Goal: Task Accomplishment & Management: Manage account settings

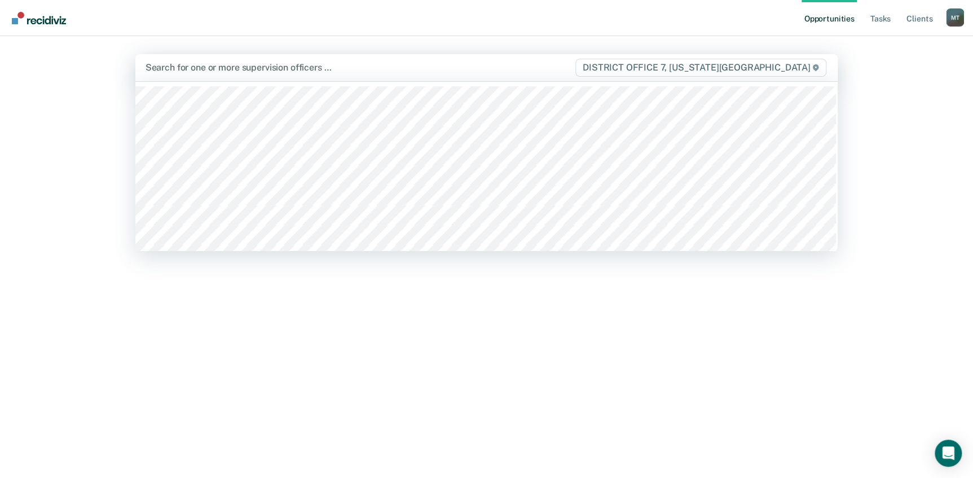
click at [209, 73] on div at bounding box center [359, 67] width 428 height 13
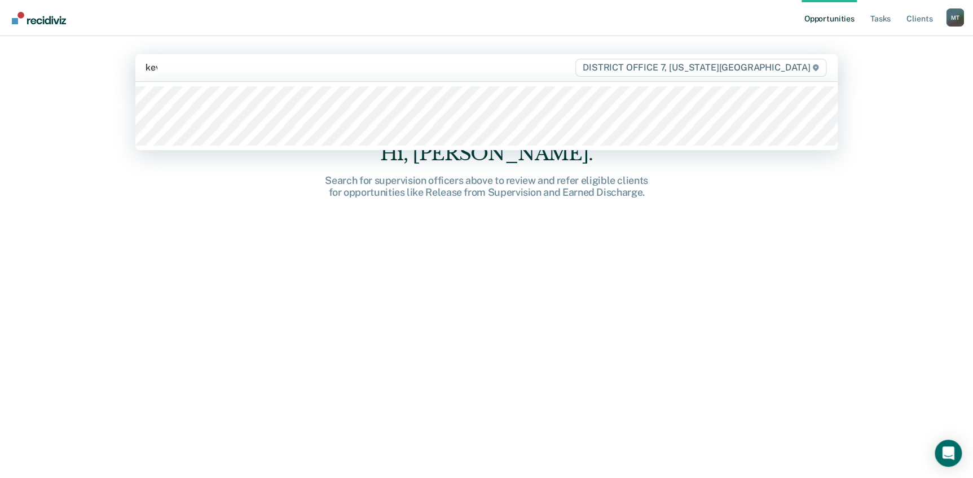
type input "kevi"
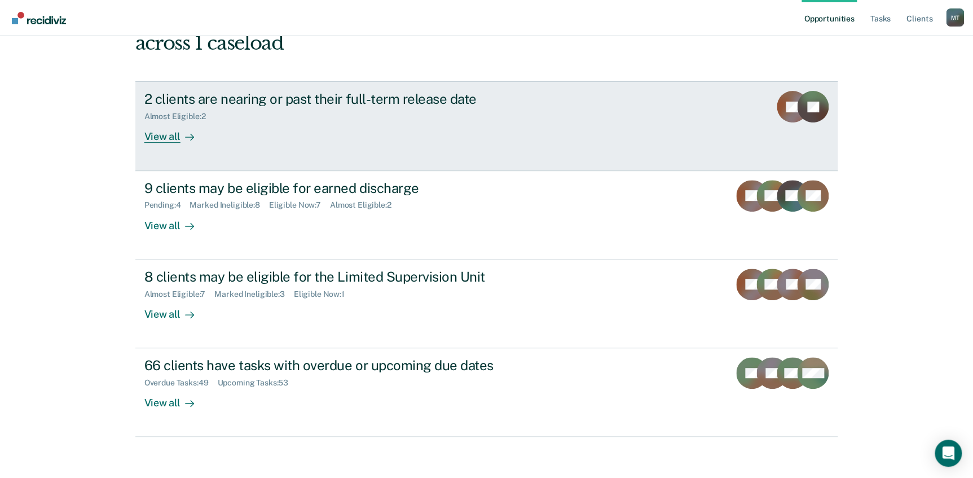
scroll to position [105, 0]
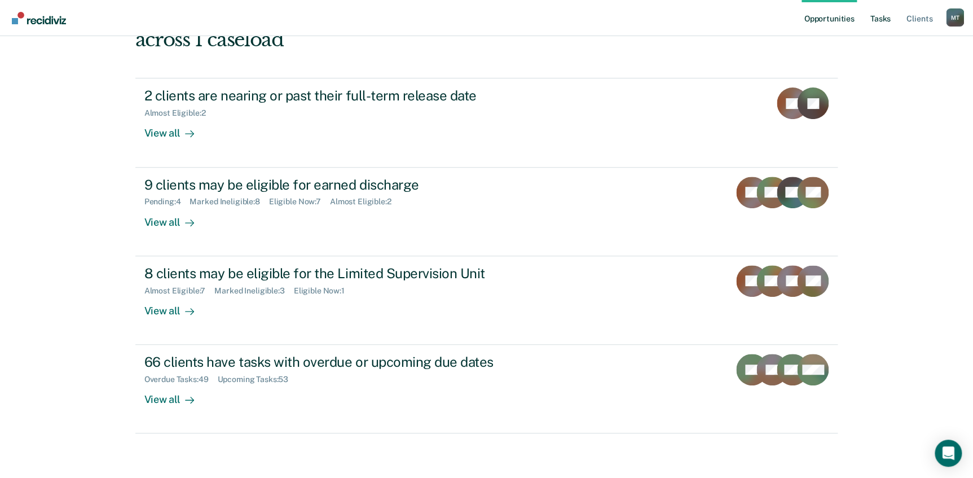
click at [883, 16] on link "Tasks" at bounding box center [880, 18] width 25 height 36
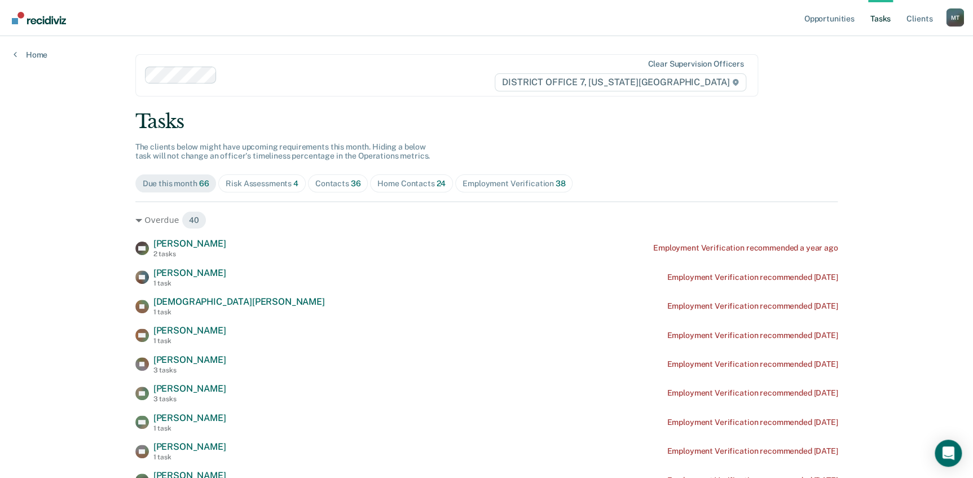
click at [496, 183] on div "Employment Verification 38" at bounding box center [513, 184] width 103 height 10
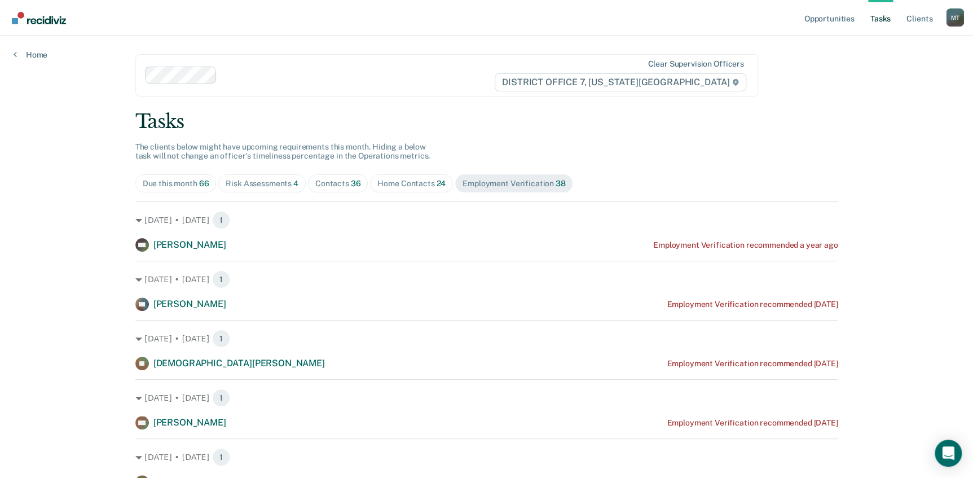
click at [516, 182] on div "Employment Verification 38" at bounding box center [513, 184] width 103 height 10
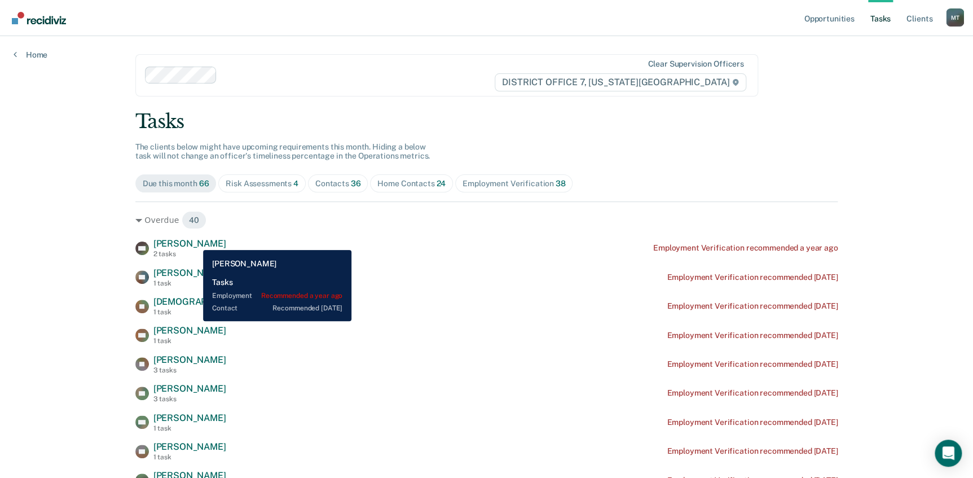
click at [195, 241] on span "[PERSON_NAME]" at bounding box center [189, 243] width 73 height 11
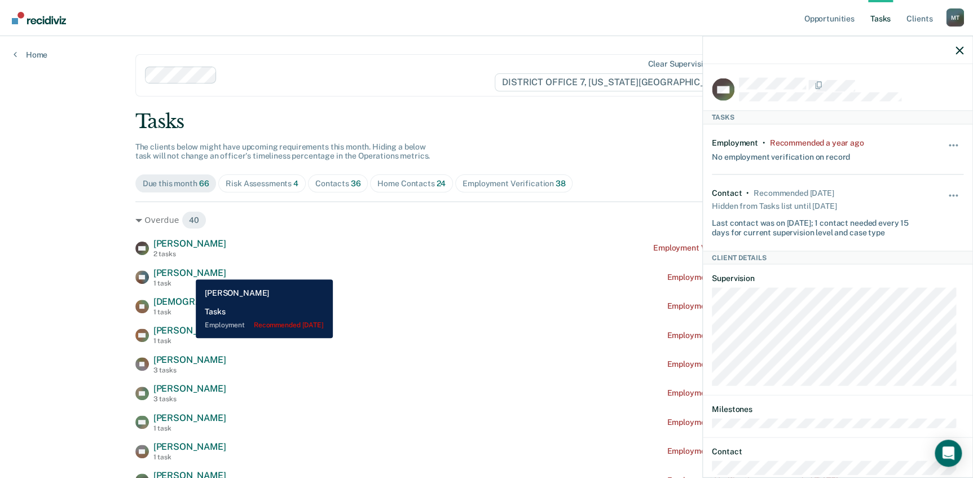
click at [187, 271] on span "[PERSON_NAME]" at bounding box center [189, 272] width 73 height 11
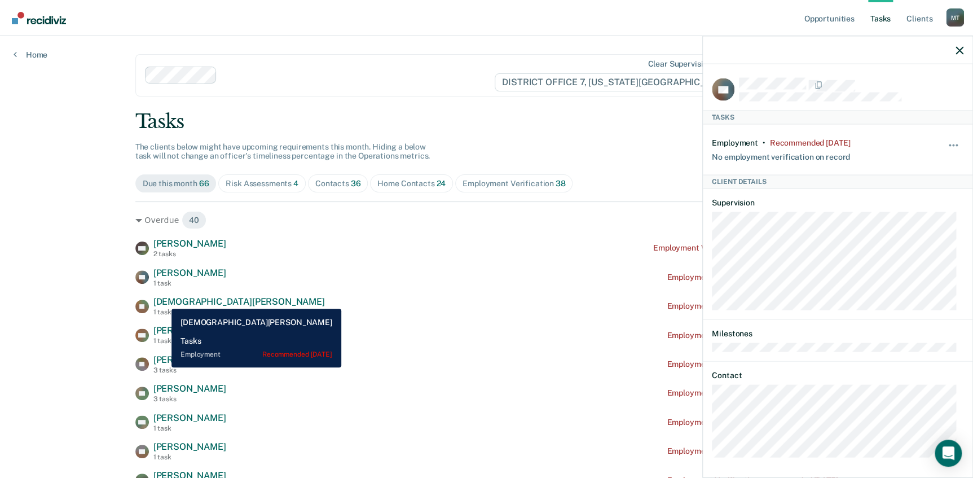
click at [163, 300] on span "[DEMOGRAPHIC_DATA][PERSON_NAME]" at bounding box center [238, 301] width 171 height 11
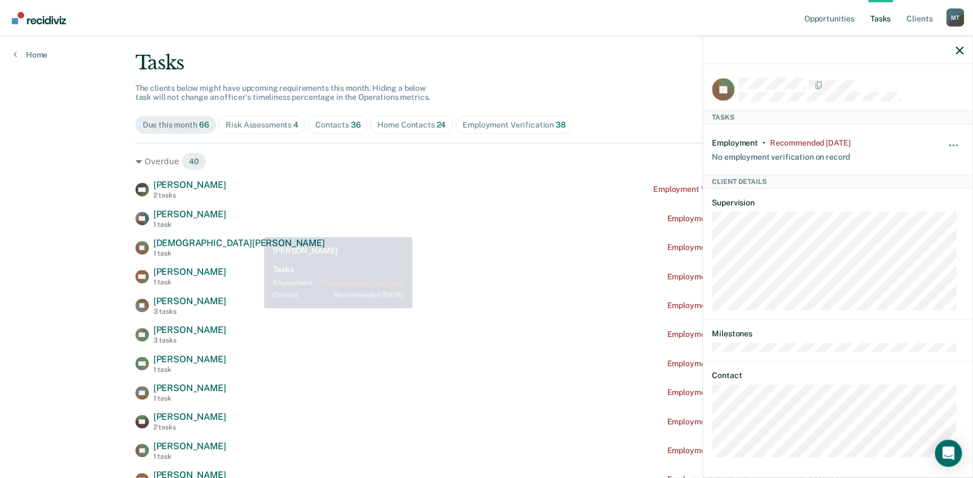
scroll to position [102, 0]
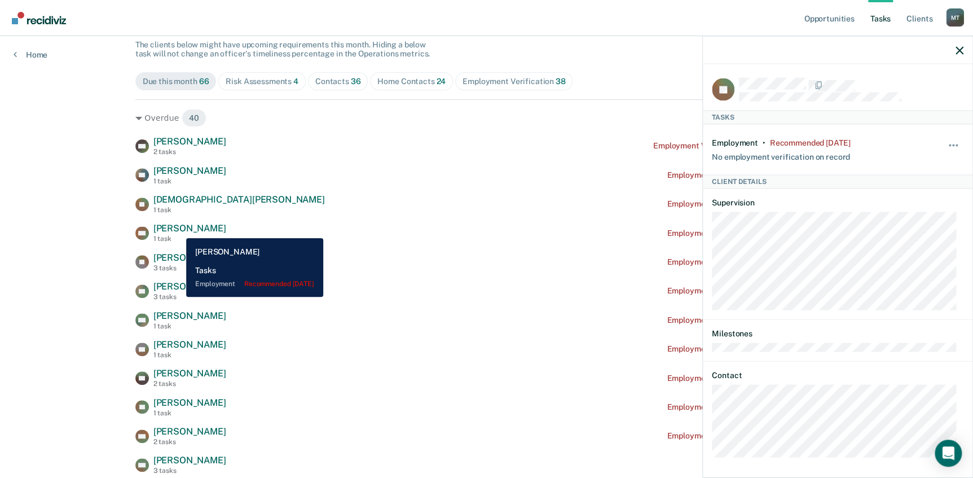
click at [178, 229] on span "[PERSON_NAME]" at bounding box center [189, 228] width 73 height 11
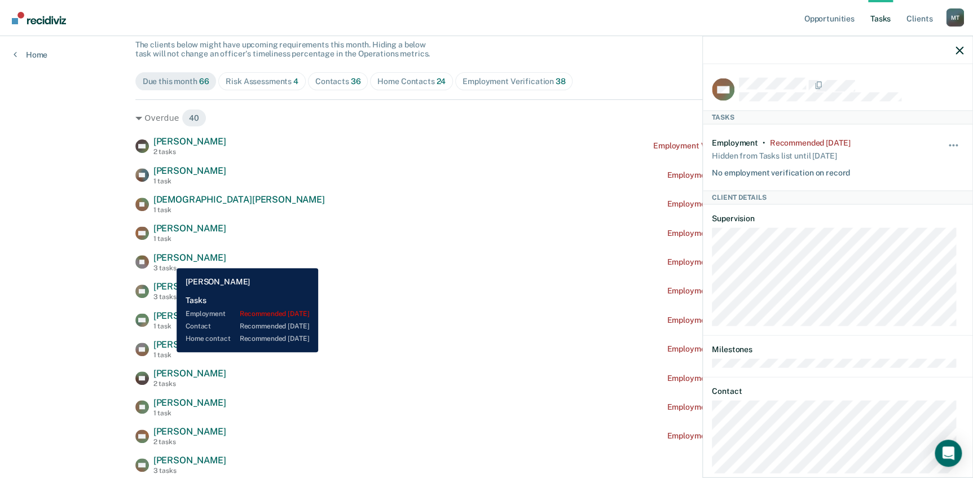
click at [168, 259] on span "[PERSON_NAME]" at bounding box center [189, 257] width 73 height 11
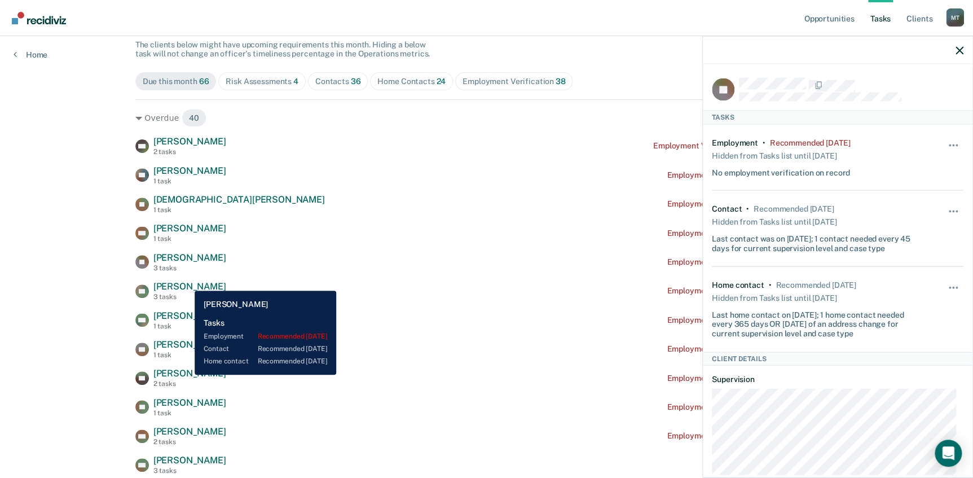
click at [186, 282] on span "[PERSON_NAME]" at bounding box center [189, 286] width 73 height 11
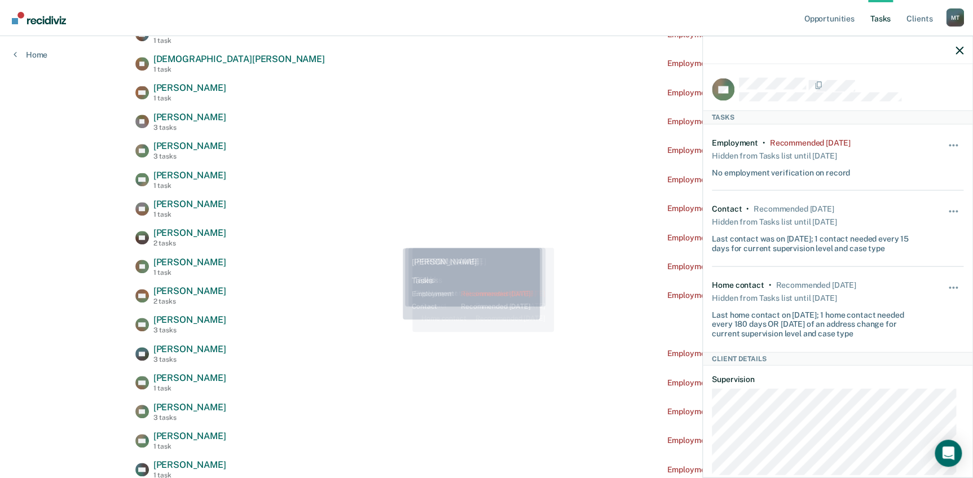
scroll to position [256, 0]
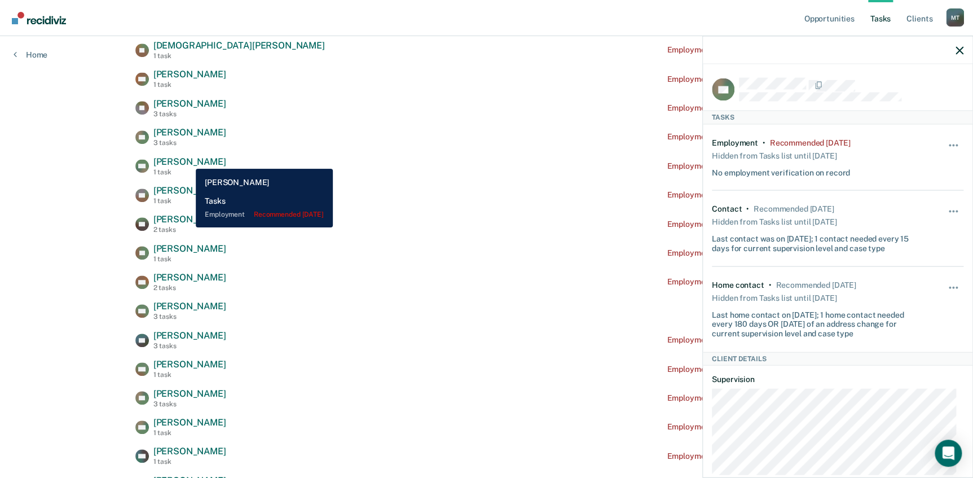
click at [187, 160] on span "[PERSON_NAME]" at bounding box center [189, 161] width 73 height 11
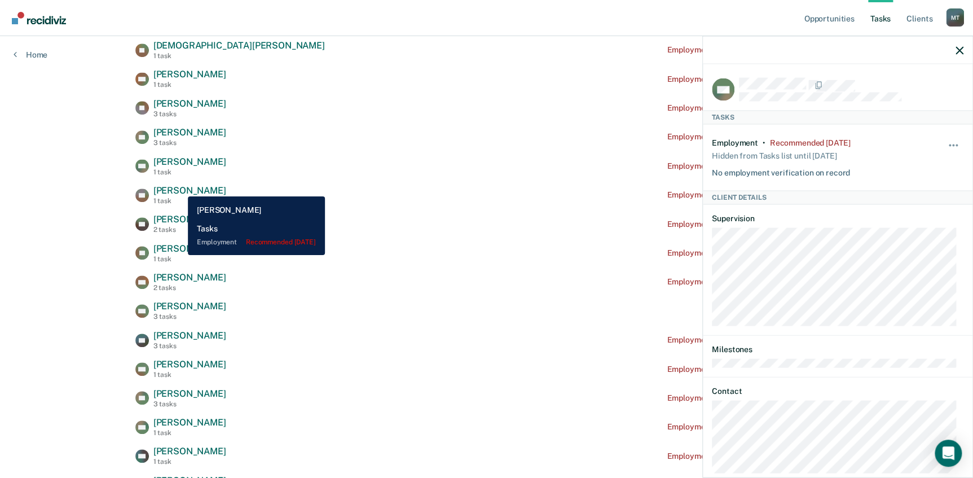
click at [179, 188] on span "[PERSON_NAME]" at bounding box center [189, 190] width 73 height 11
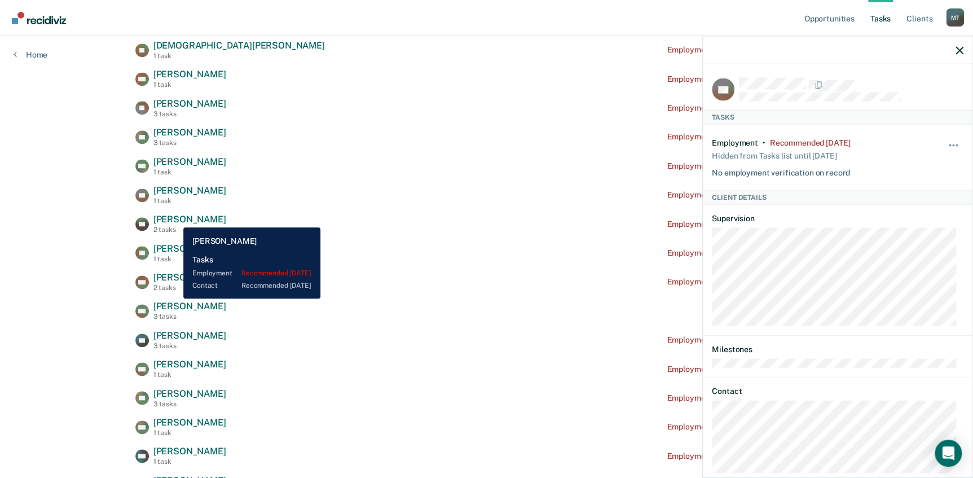
click at [175, 219] on span "[PERSON_NAME]" at bounding box center [189, 219] width 73 height 11
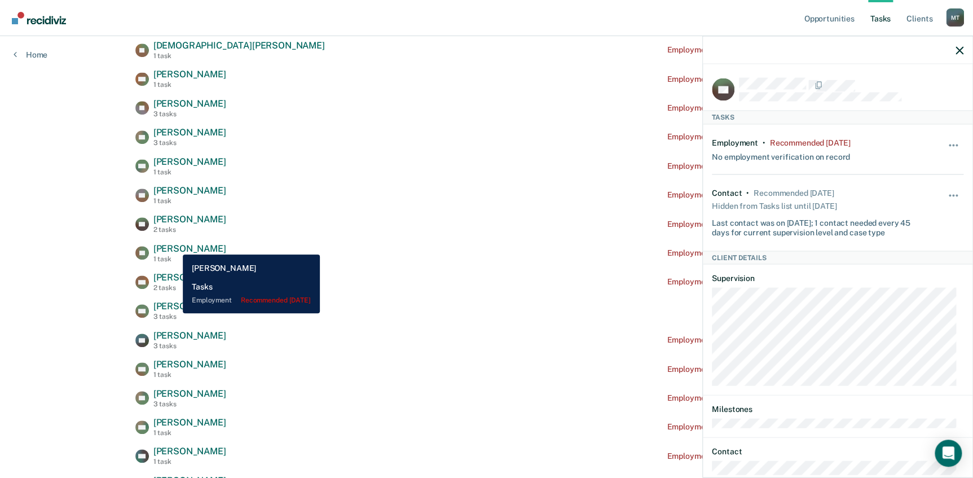
click at [174, 246] on span "[PERSON_NAME]" at bounding box center [189, 248] width 73 height 11
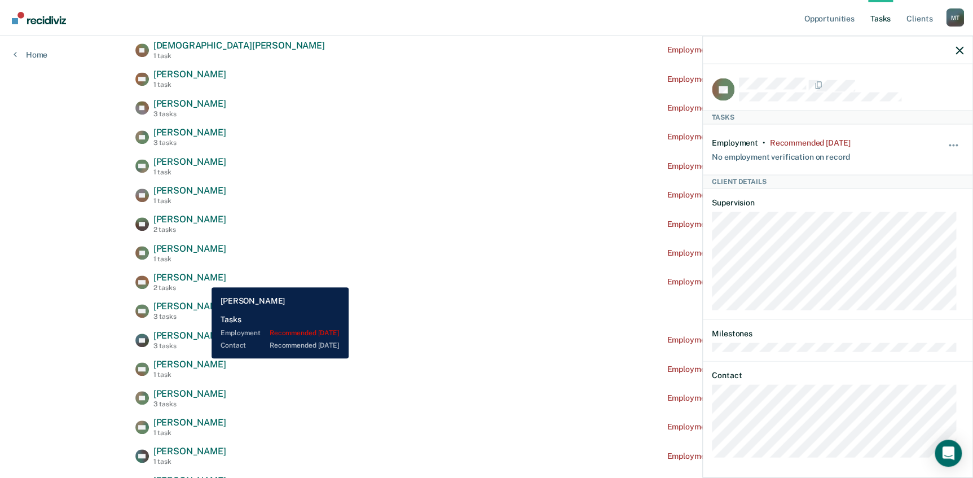
click at [203, 277] on span "[PERSON_NAME]" at bounding box center [189, 277] width 73 height 11
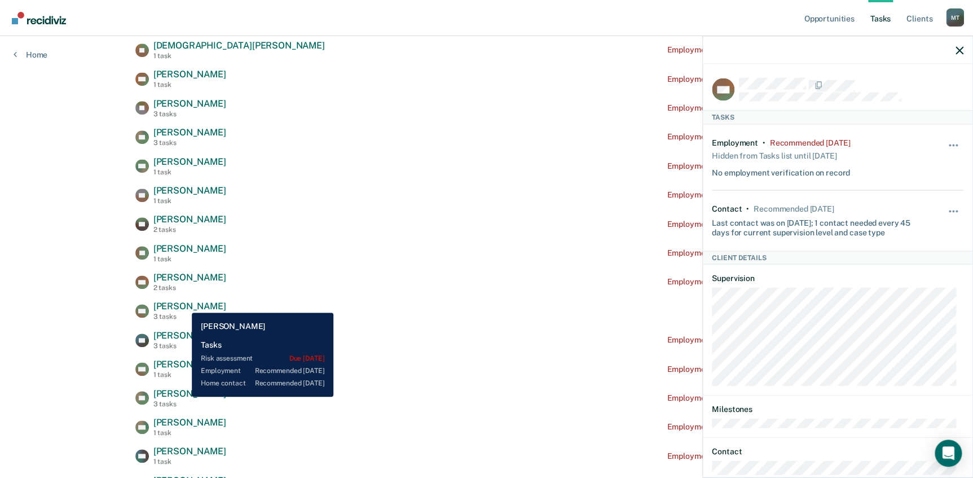
click at [183, 304] on span "[PERSON_NAME]" at bounding box center [189, 305] width 73 height 11
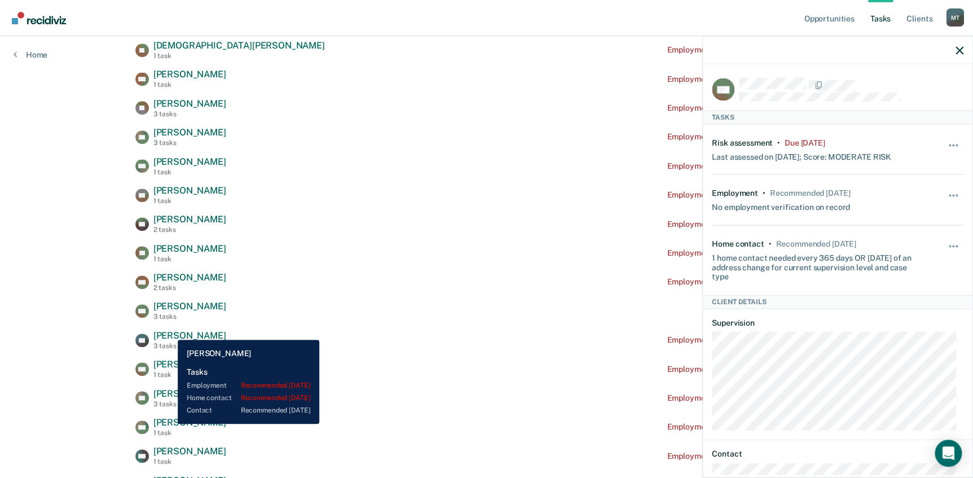
click at [169, 331] on span "[PERSON_NAME]" at bounding box center [189, 335] width 73 height 11
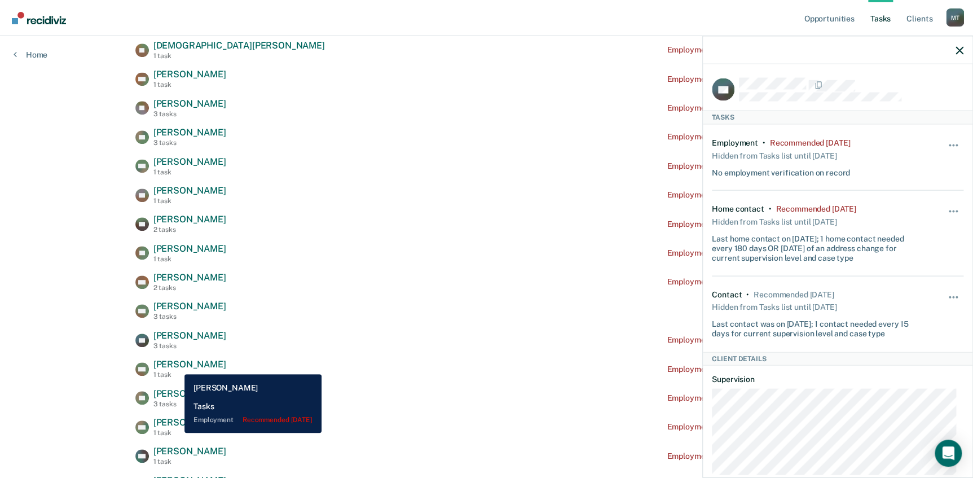
click at [176, 365] on span "[PERSON_NAME]" at bounding box center [189, 364] width 73 height 11
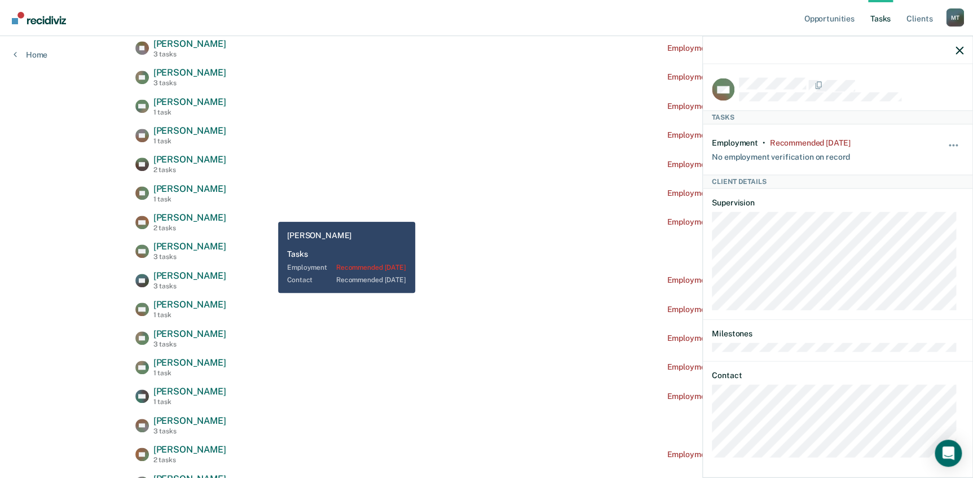
scroll to position [410, 0]
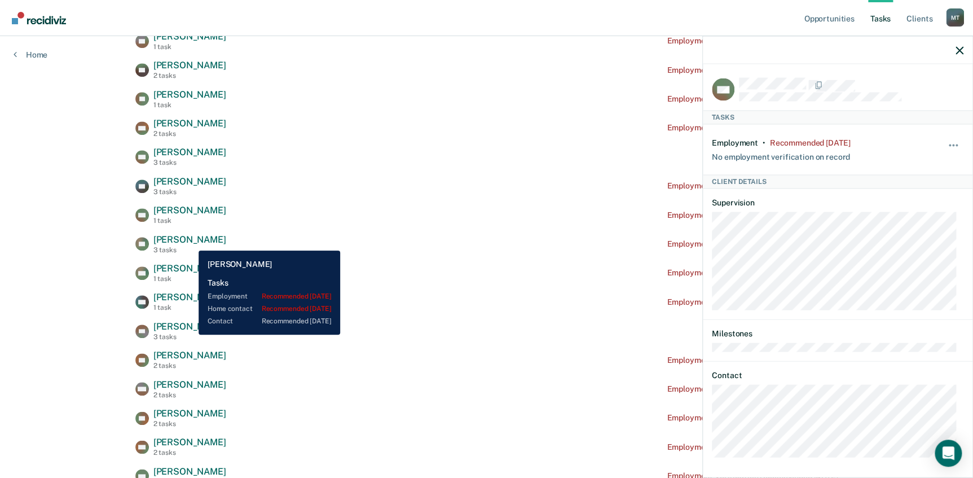
click at [190, 242] on span "[PERSON_NAME]" at bounding box center [189, 239] width 73 height 11
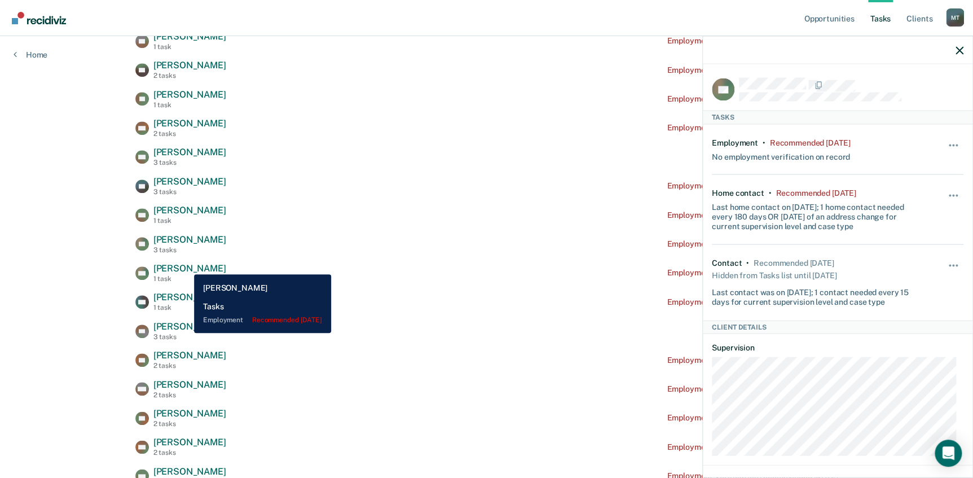
click at [185, 266] on span "[PERSON_NAME]" at bounding box center [189, 268] width 73 height 11
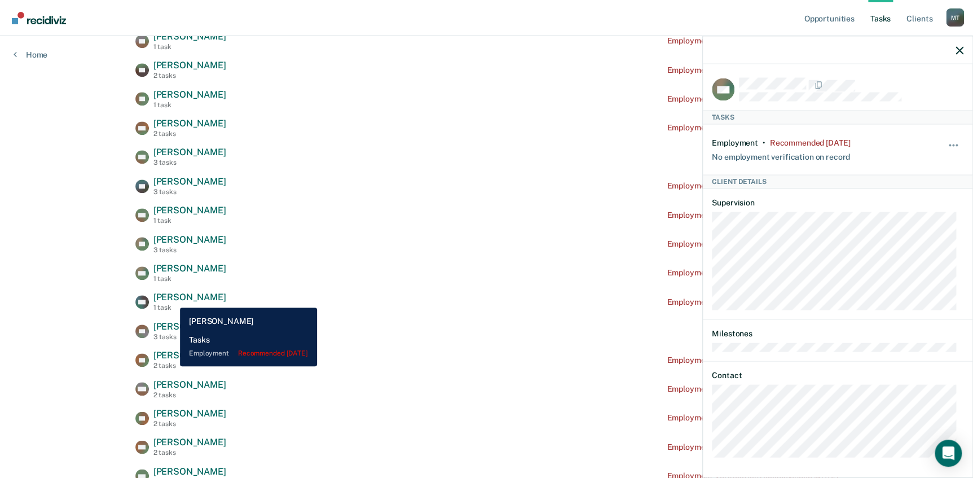
click at [171, 299] on span "[PERSON_NAME]" at bounding box center [189, 296] width 73 height 11
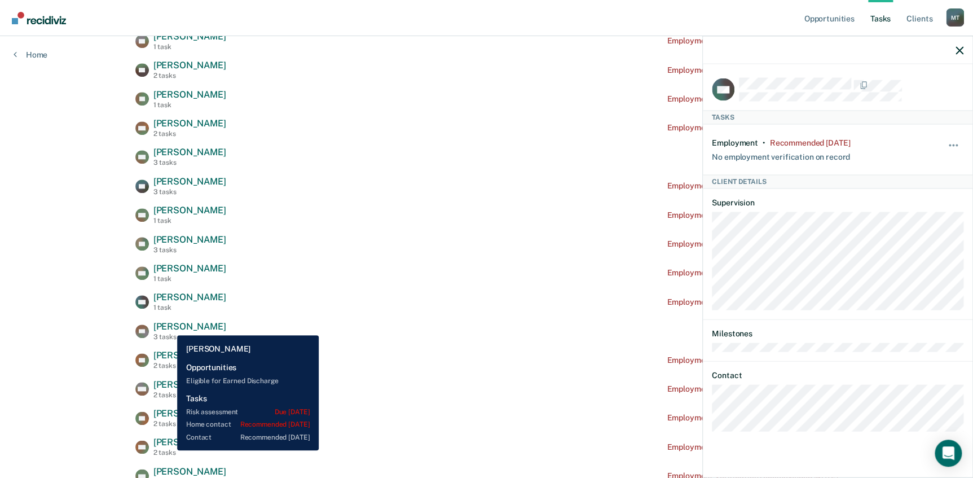
click at [169, 326] on span "[PERSON_NAME]" at bounding box center [189, 326] width 73 height 11
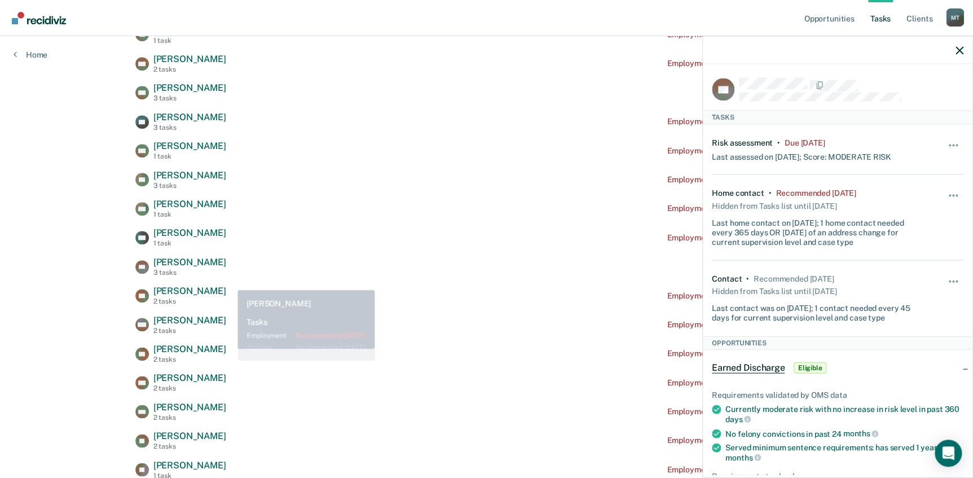
scroll to position [564, 0]
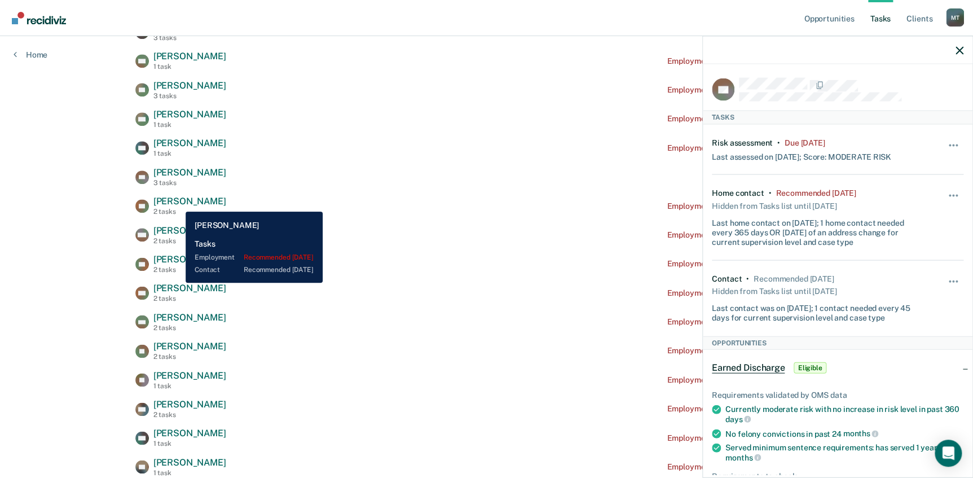
click at [177, 203] on span "[PERSON_NAME]" at bounding box center [189, 201] width 73 height 11
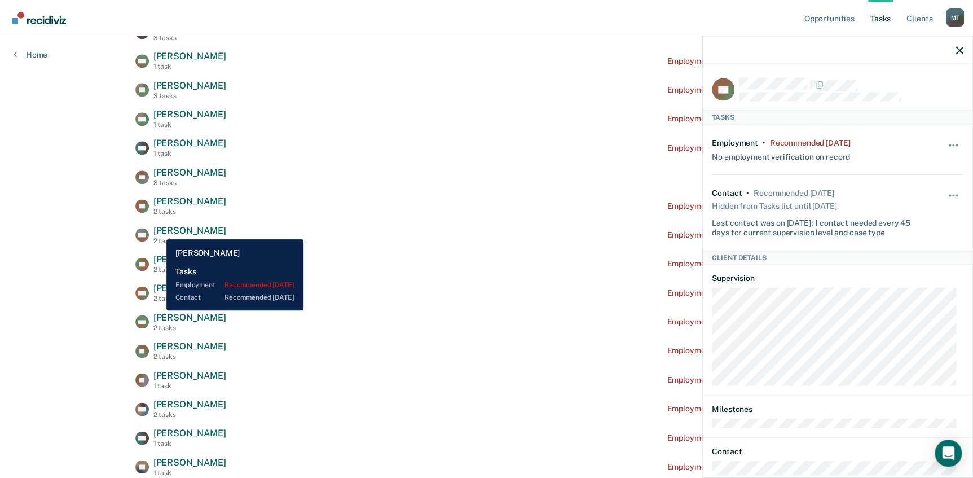
click at [158, 231] on span "[PERSON_NAME]" at bounding box center [189, 230] width 73 height 11
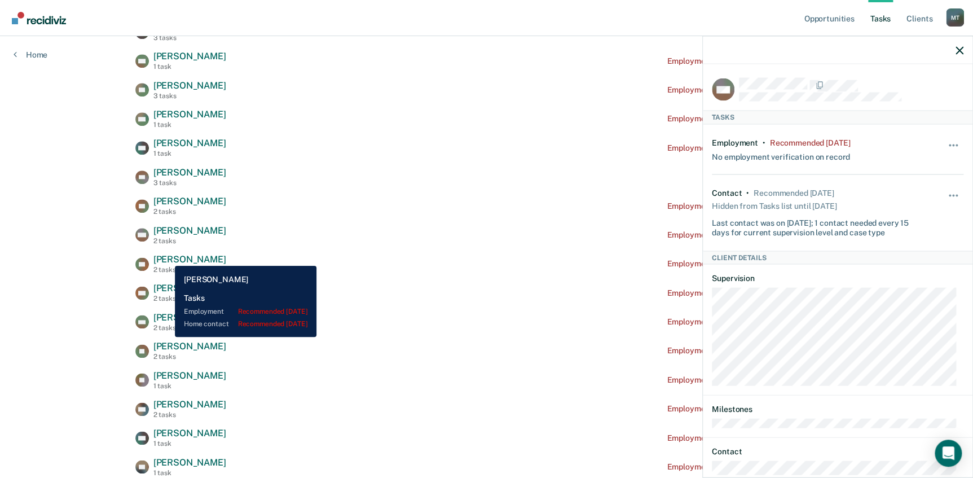
click at [165, 257] on span "[PERSON_NAME]" at bounding box center [189, 259] width 73 height 11
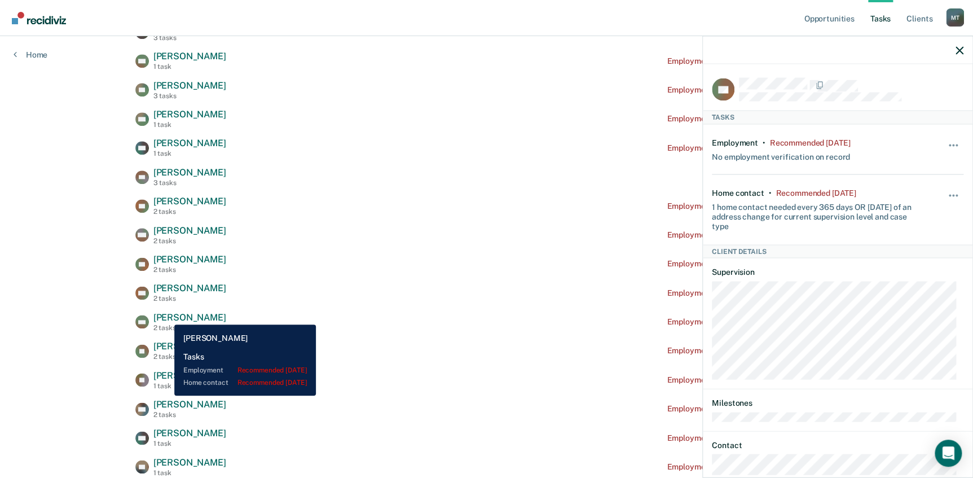
click at [167, 316] on span "[PERSON_NAME]" at bounding box center [189, 317] width 73 height 11
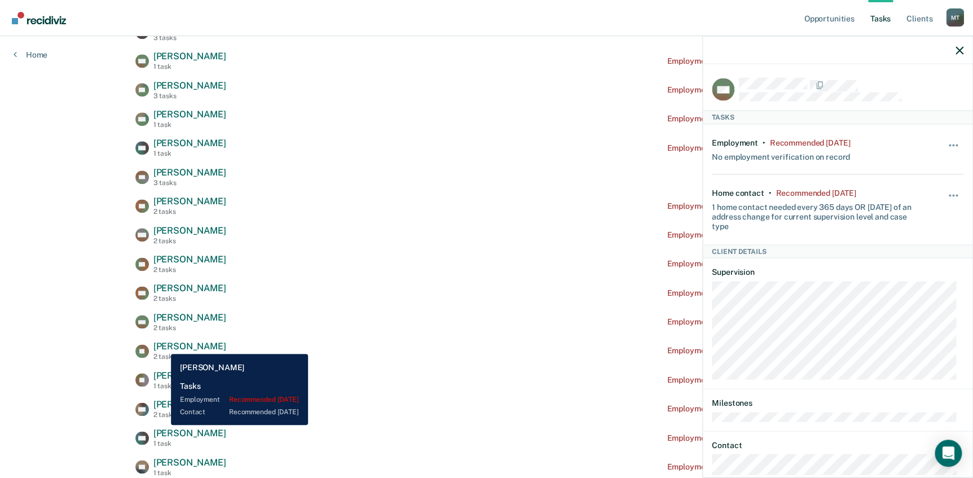
click at [162, 345] on span "[PERSON_NAME]" at bounding box center [189, 346] width 73 height 11
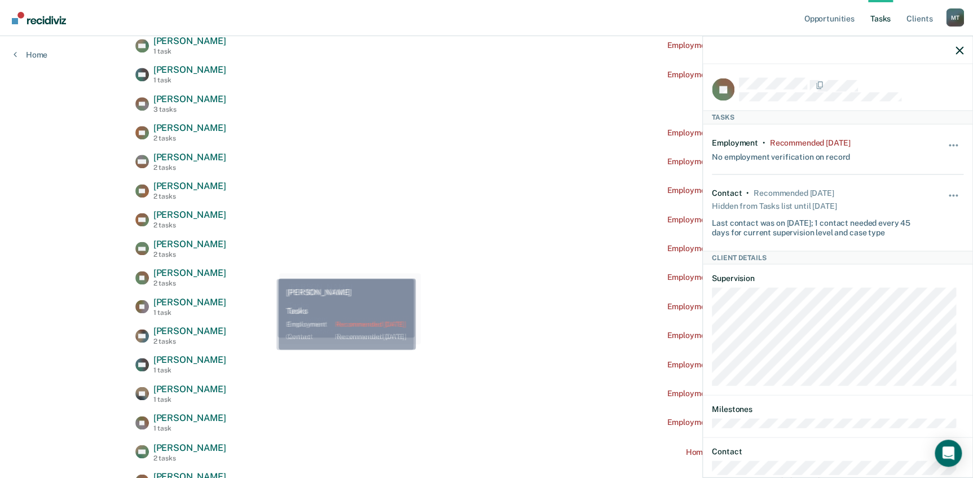
scroll to position [717, 0]
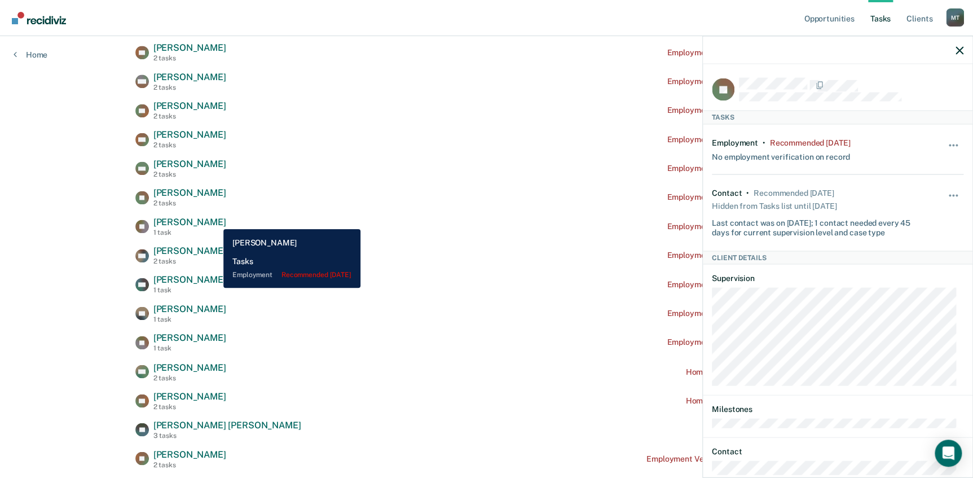
click at [215, 220] on span "[PERSON_NAME]" at bounding box center [189, 221] width 73 height 11
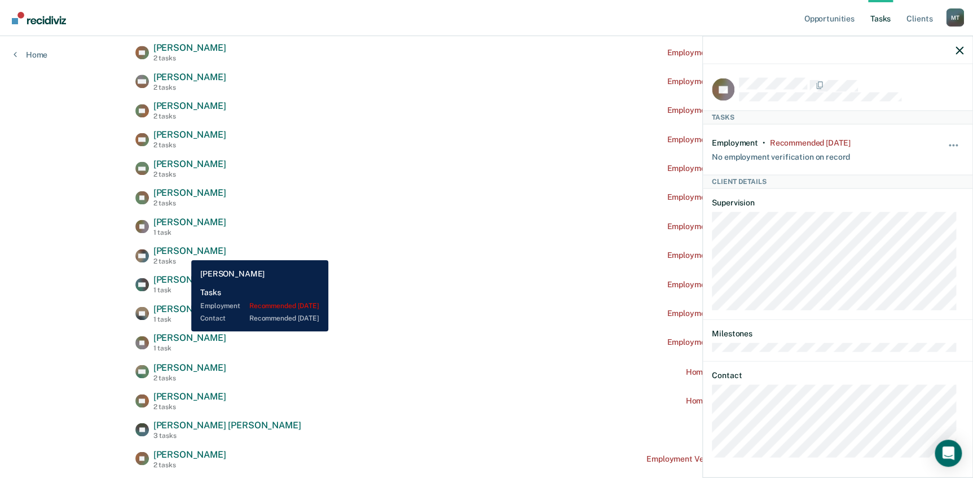
click at [183, 251] on span "[PERSON_NAME]" at bounding box center [189, 250] width 73 height 11
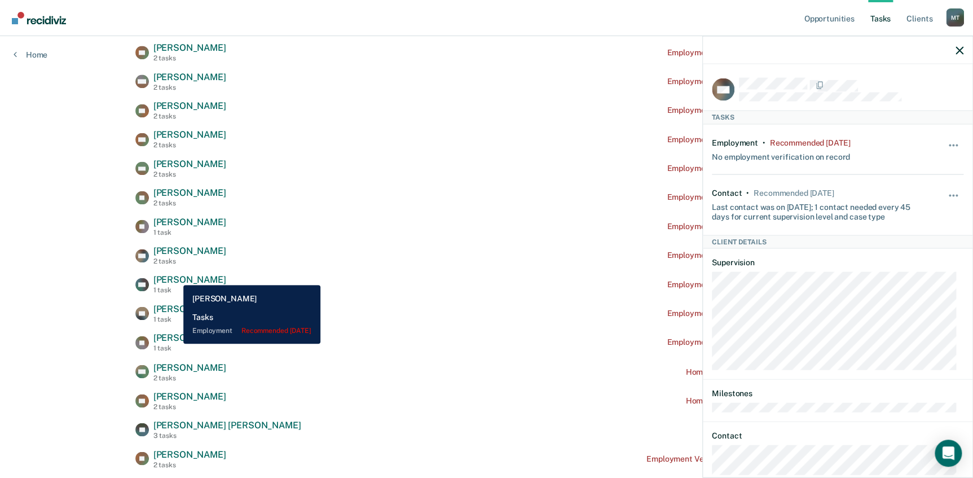
click at [175, 276] on span "[PERSON_NAME]" at bounding box center [189, 279] width 73 height 11
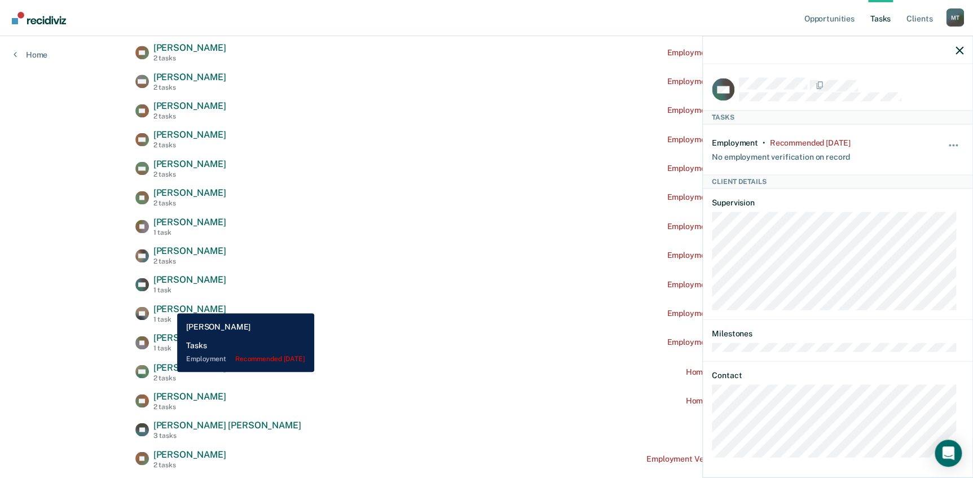
click at [169, 304] on span "[PERSON_NAME]" at bounding box center [189, 308] width 73 height 11
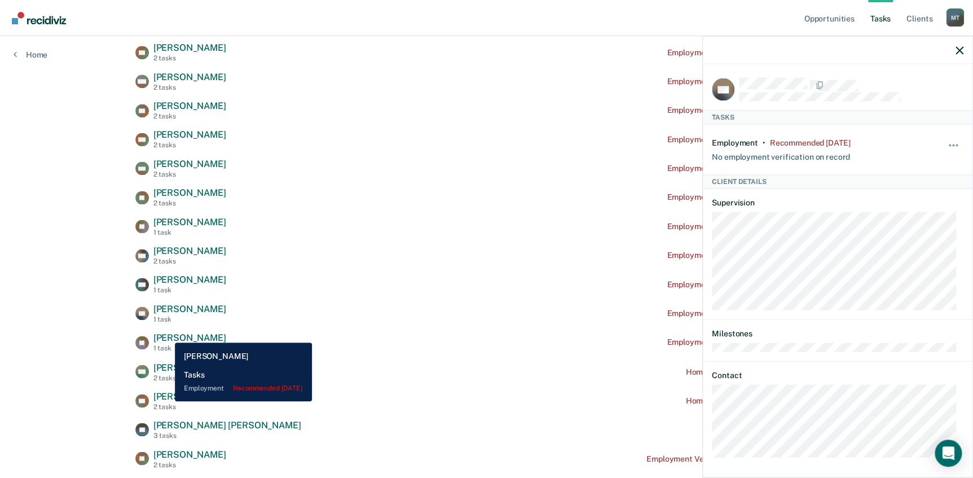
click at [166, 334] on span "[PERSON_NAME]" at bounding box center [189, 337] width 73 height 11
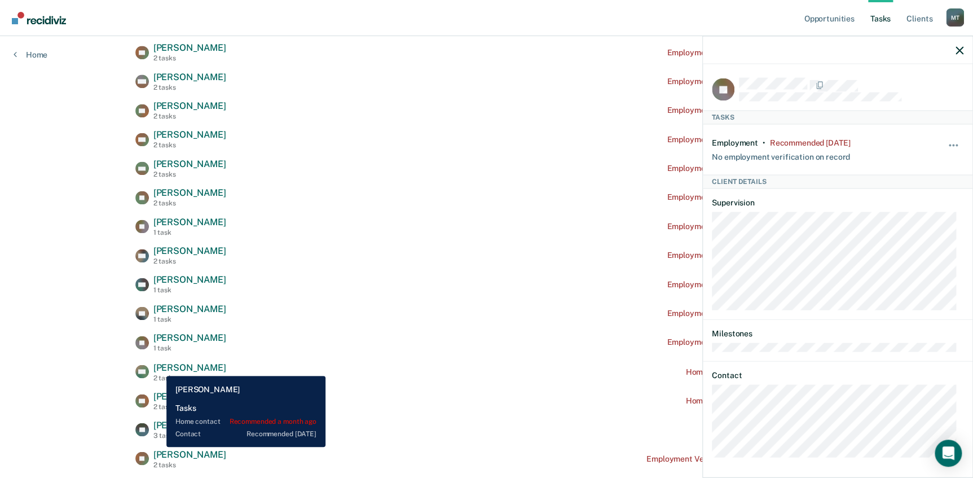
click at [158, 367] on span "[PERSON_NAME]" at bounding box center [189, 366] width 73 height 11
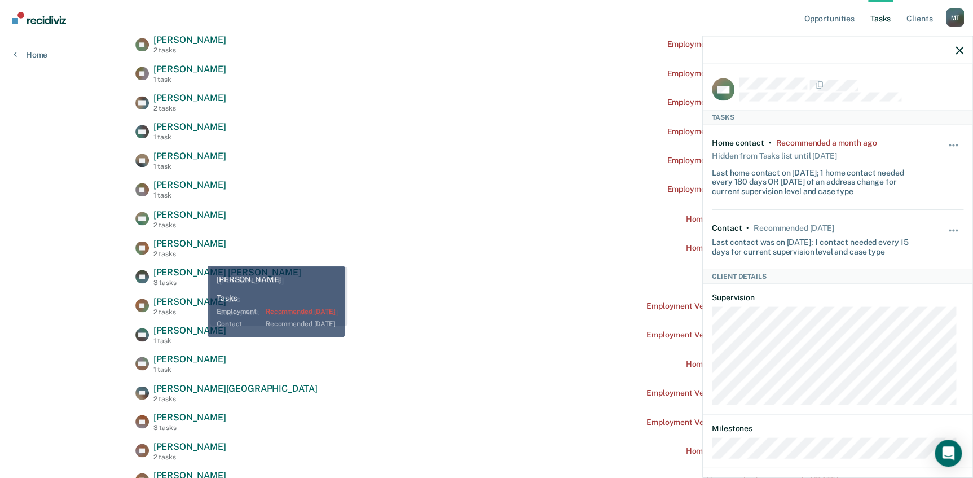
scroll to position [871, 0]
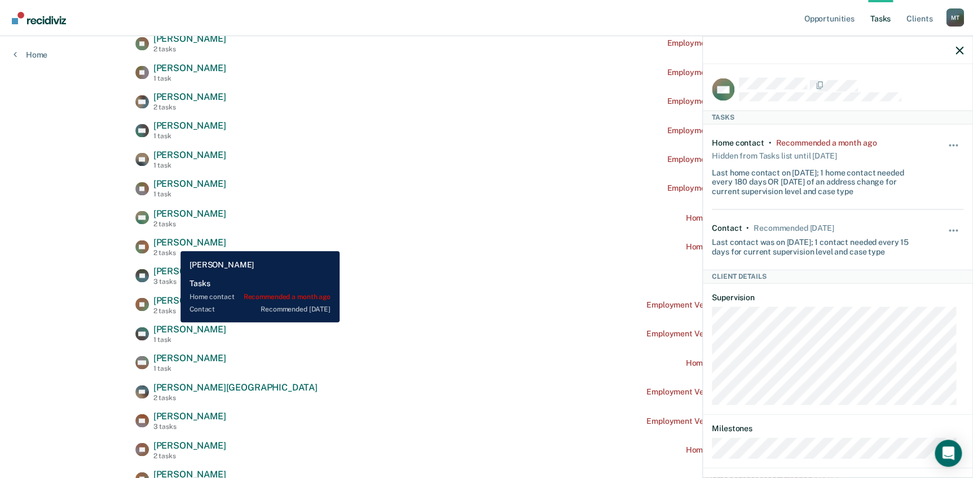
click at [172, 242] on span "[PERSON_NAME]" at bounding box center [189, 241] width 73 height 11
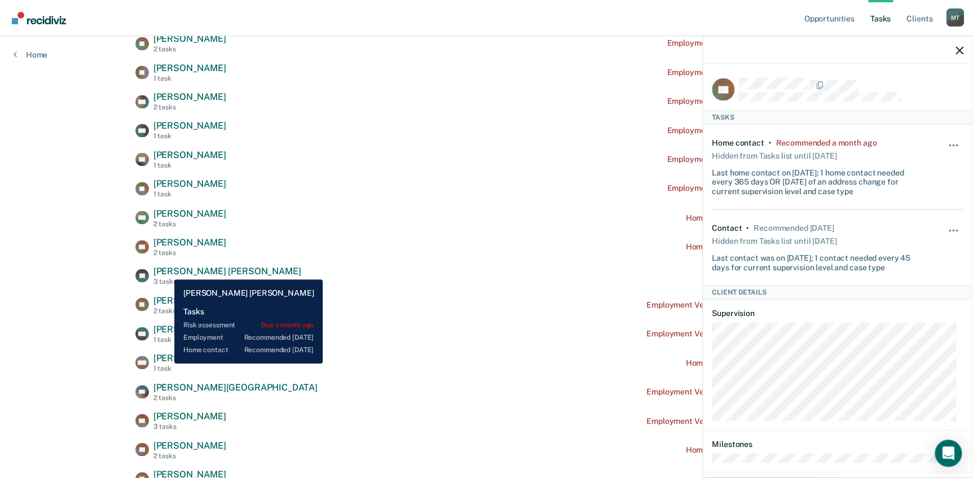
click at [166, 271] on span "[PERSON_NAME] [PERSON_NAME]" at bounding box center [227, 270] width 148 height 11
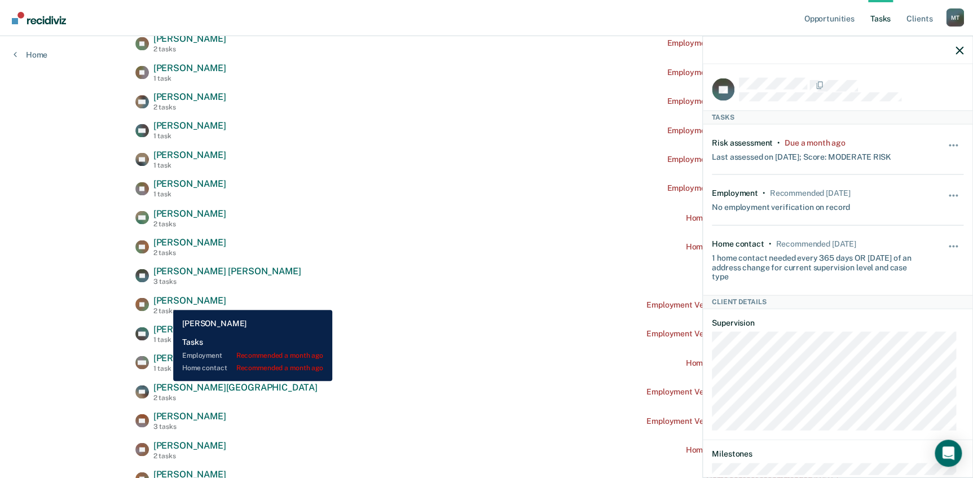
click at [165, 302] on span "[PERSON_NAME]" at bounding box center [189, 299] width 73 height 11
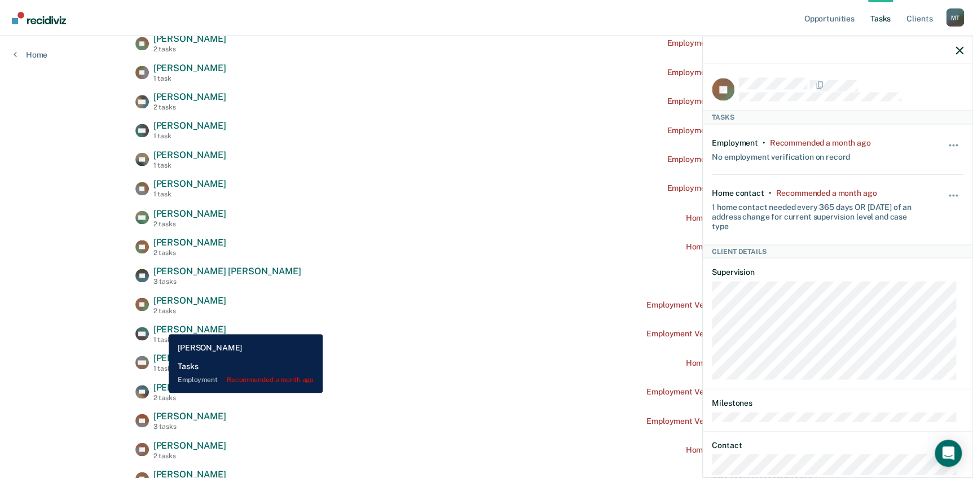
click at [160, 325] on span "[PERSON_NAME]" at bounding box center [189, 328] width 73 height 11
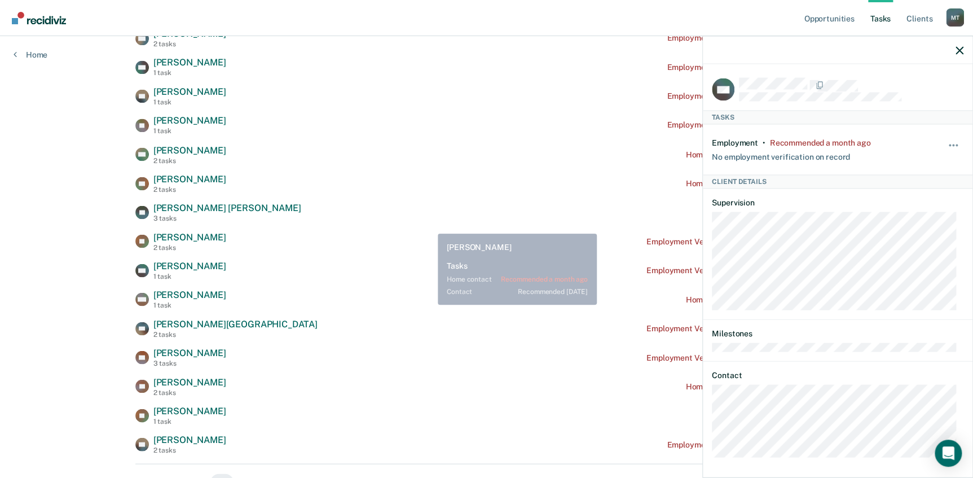
scroll to position [1025, 0]
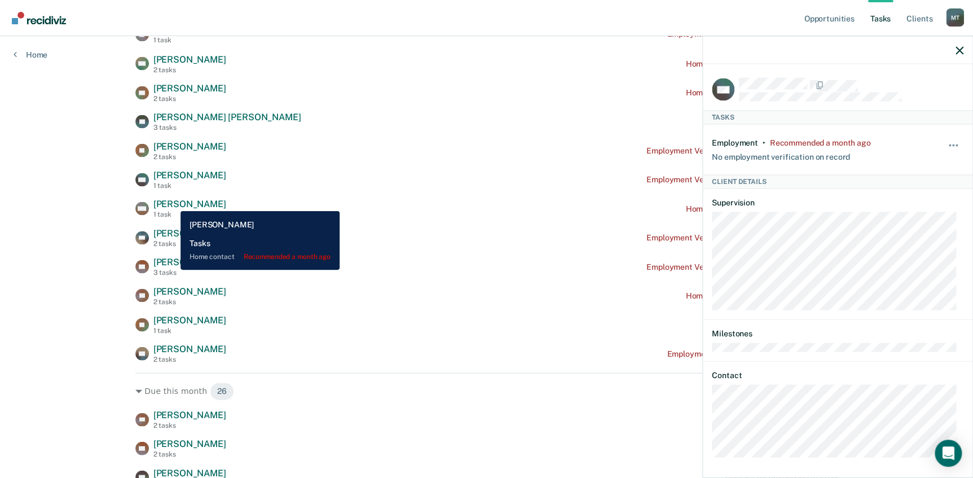
click at [171, 204] on span "[PERSON_NAME]" at bounding box center [189, 203] width 73 height 11
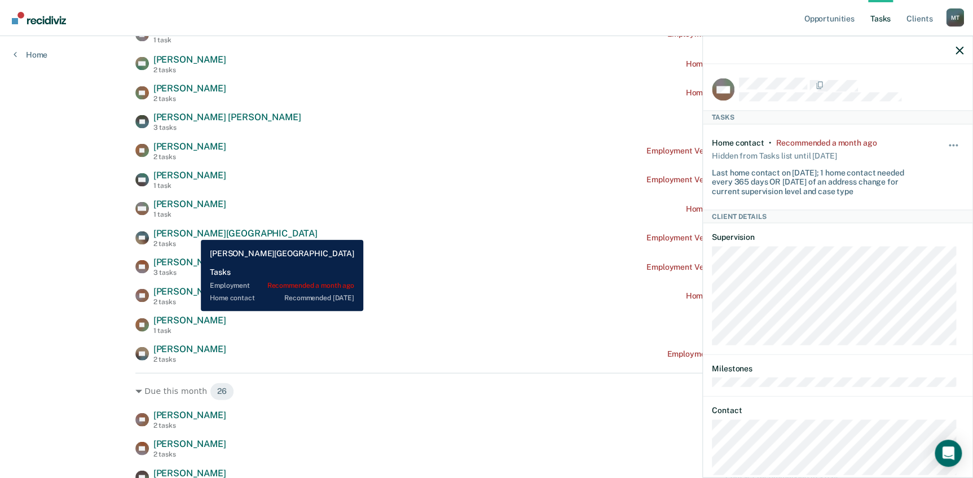
click at [192, 231] on span "[PERSON_NAME][GEOGRAPHIC_DATA]" at bounding box center [235, 232] width 164 height 11
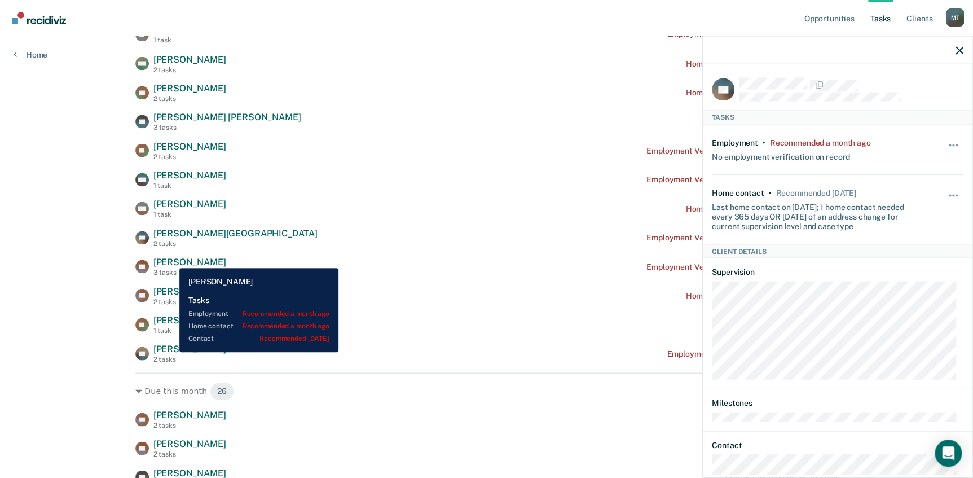
click at [171, 259] on span "[PERSON_NAME]" at bounding box center [189, 261] width 73 height 11
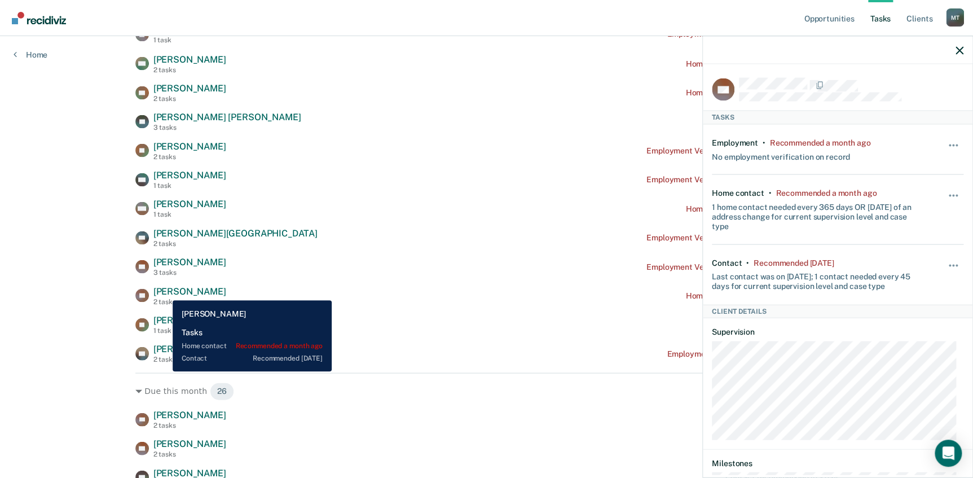
click at [163, 291] on span "[PERSON_NAME]" at bounding box center [189, 290] width 73 height 11
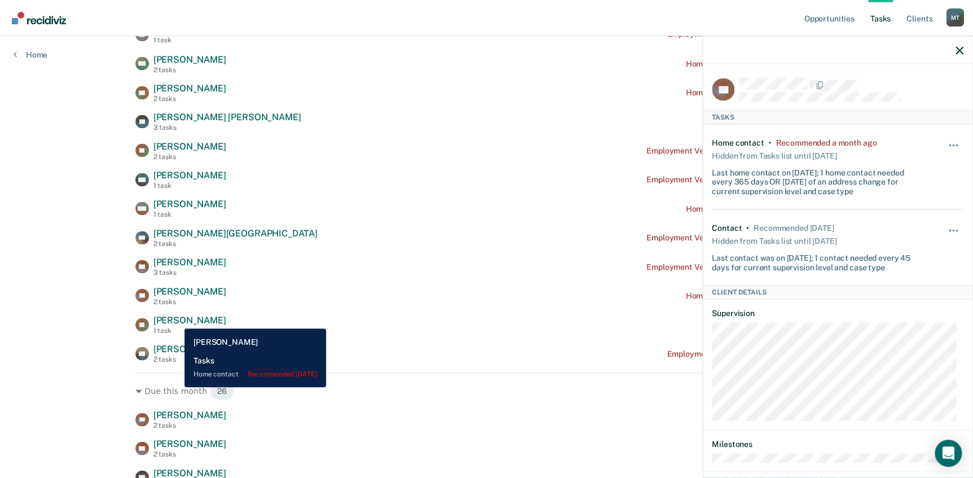
click at [176, 320] on span "[PERSON_NAME]" at bounding box center [189, 319] width 73 height 11
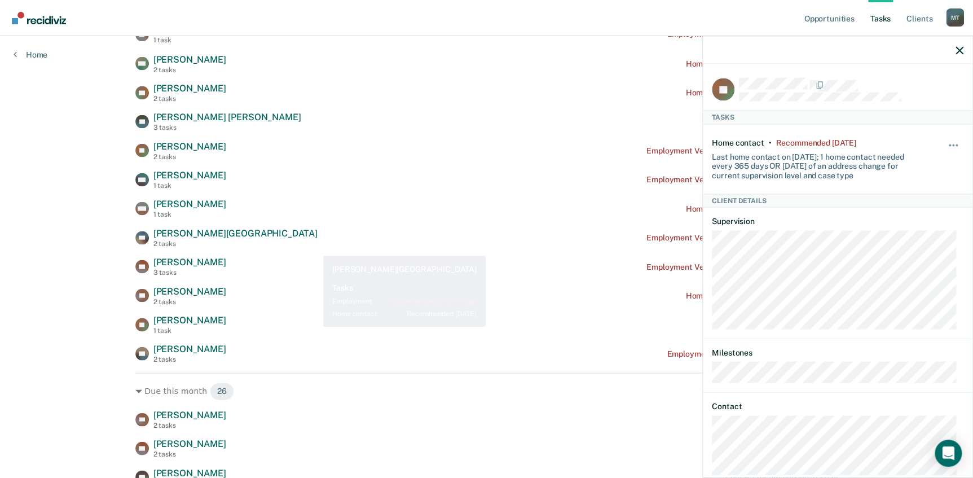
scroll to position [1128, 0]
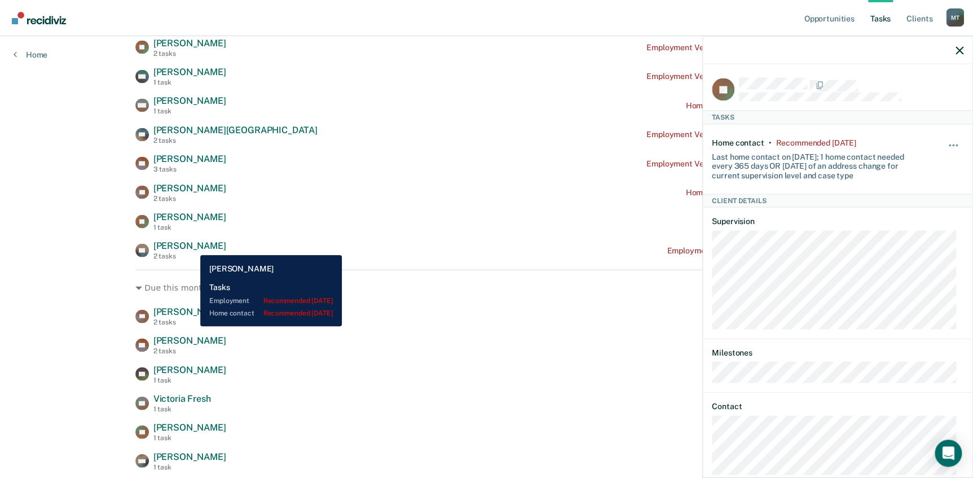
click at [191, 246] on span "[PERSON_NAME]" at bounding box center [189, 245] width 73 height 11
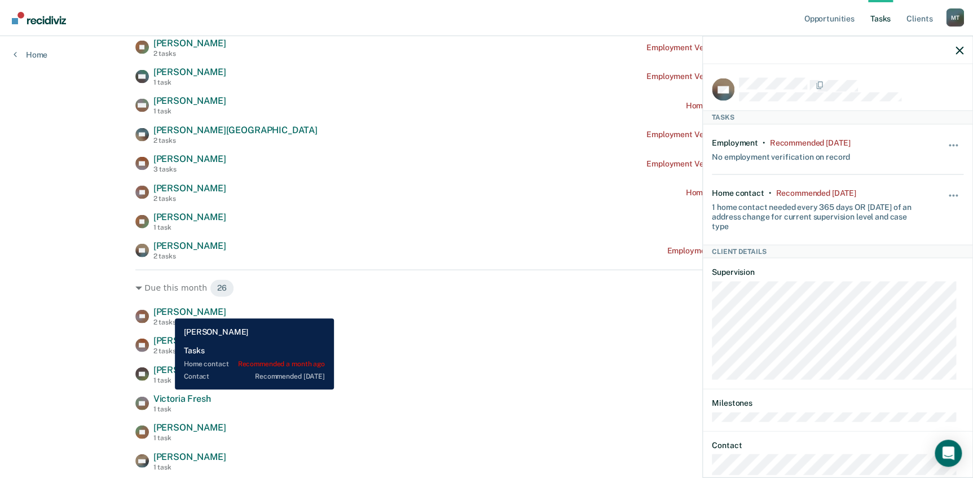
click at [166, 310] on span "[PERSON_NAME]" at bounding box center [189, 311] width 73 height 11
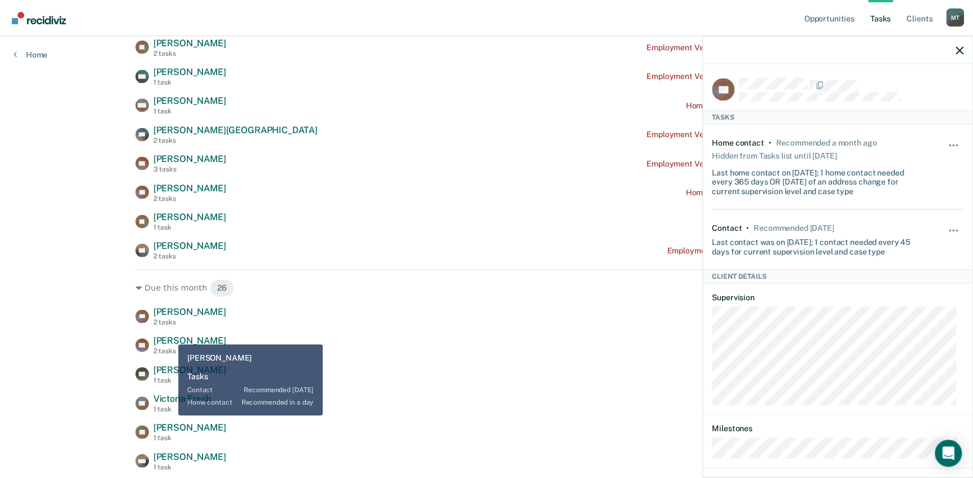
click at [169, 335] on span "[PERSON_NAME]" at bounding box center [189, 340] width 73 height 11
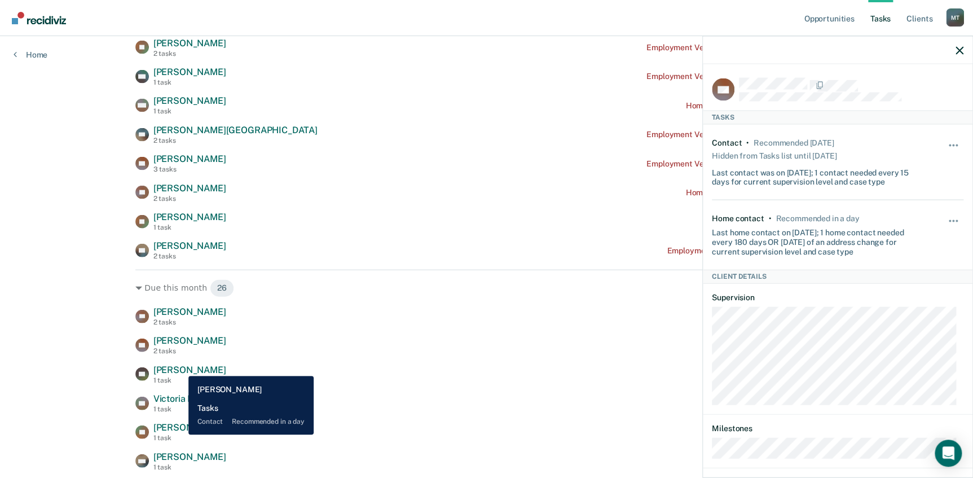
click at [180, 367] on span "[PERSON_NAME]" at bounding box center [189, 369] width 73 height 11
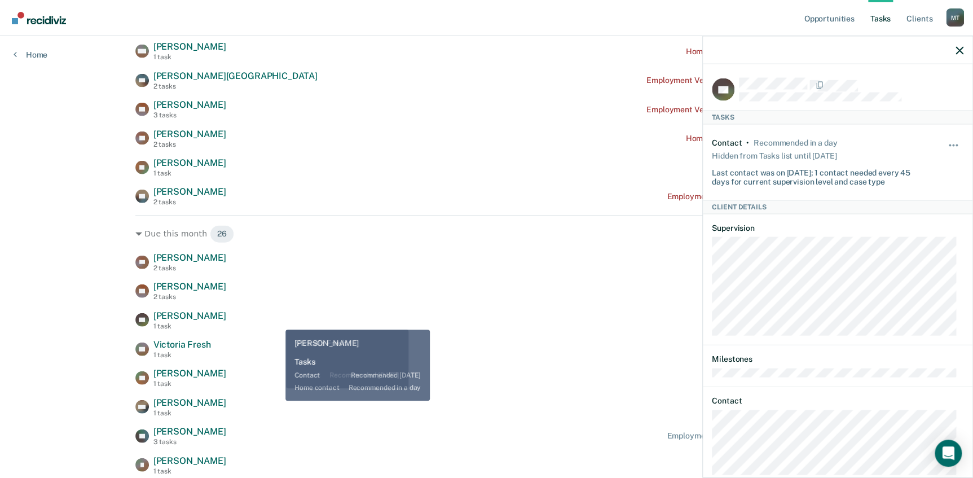
scroll to position [1230, 0]
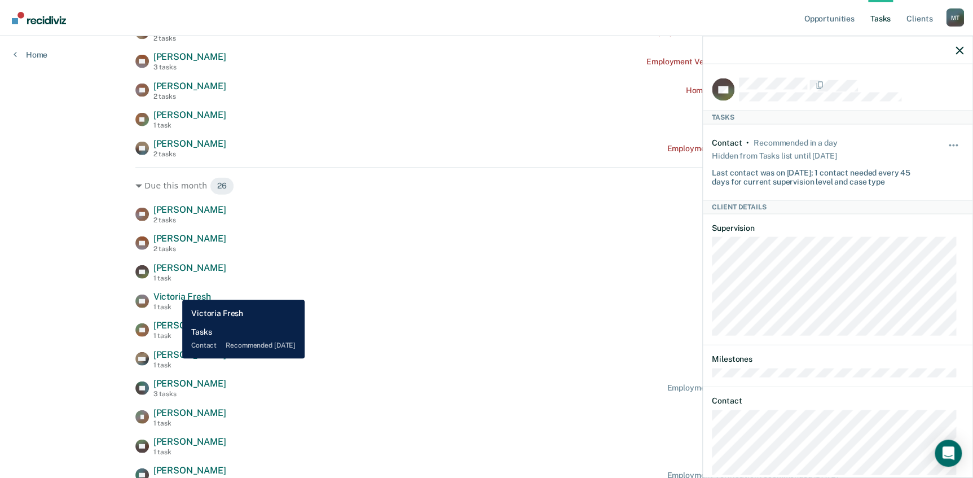
click at [173, 291] on span "Victoria Fresh" at bounding box center [182, 296] width 58 height 11
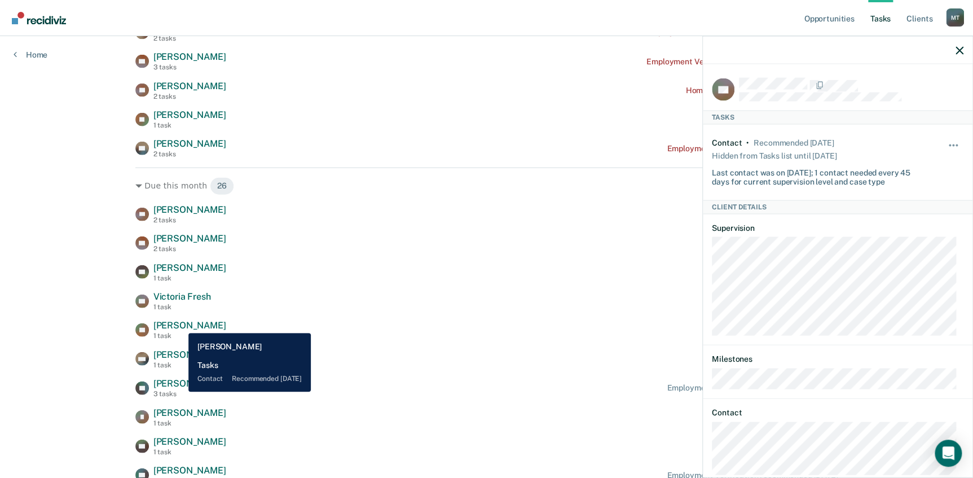
click at [180, 324] on span "[PERSON_NAME]" at bounding box center [189, 325] width 73 height 11
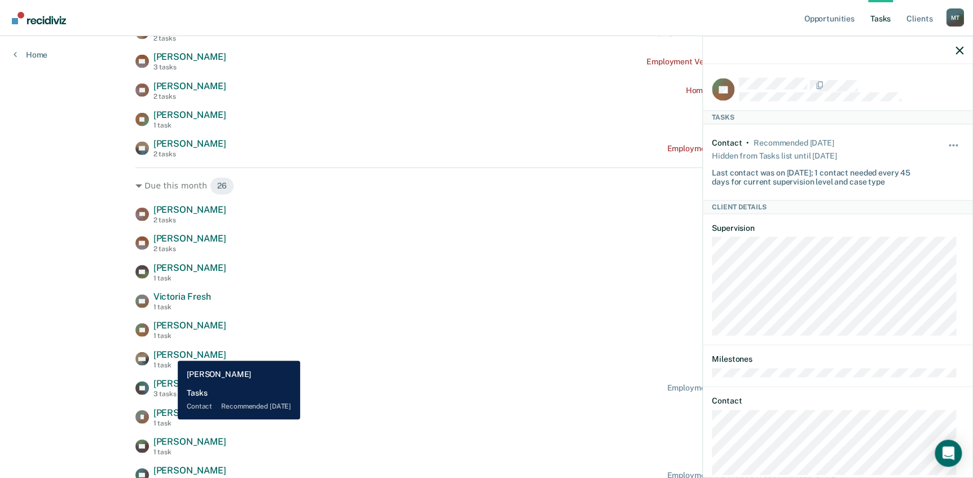
click at [169, 352] on span "[PERSON_NAME]" at bounding box center [189, 354] width 73 height 11
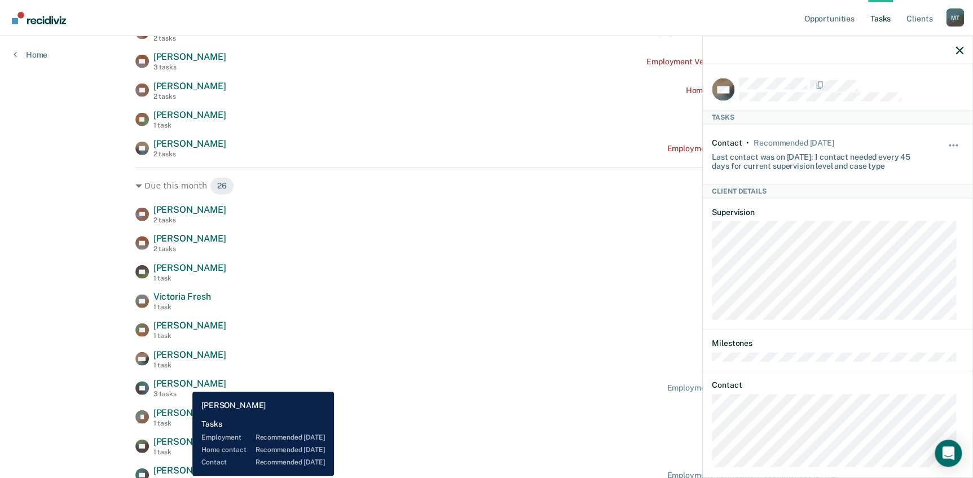
click at [182, 383] on span "[PERSON_NAME]" at bounding box center [189, 383] width 73 height 11
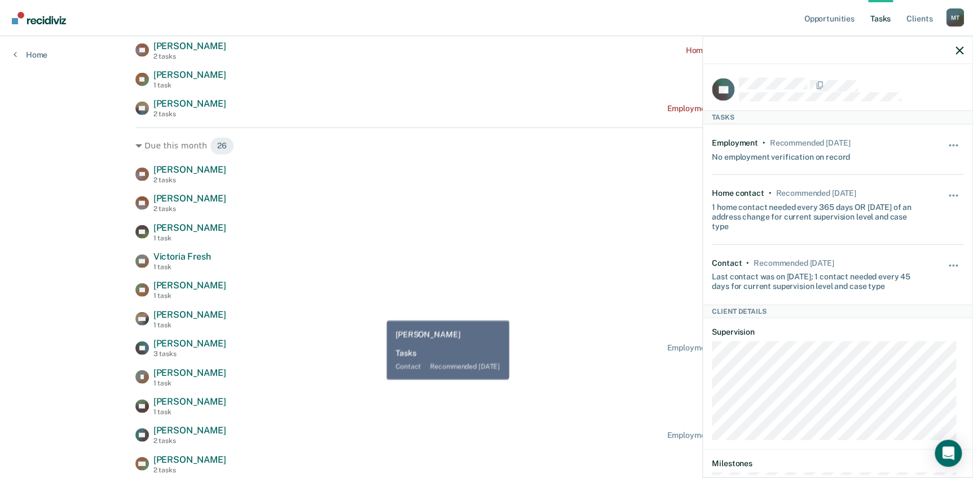
scroll to position [1281, 0]
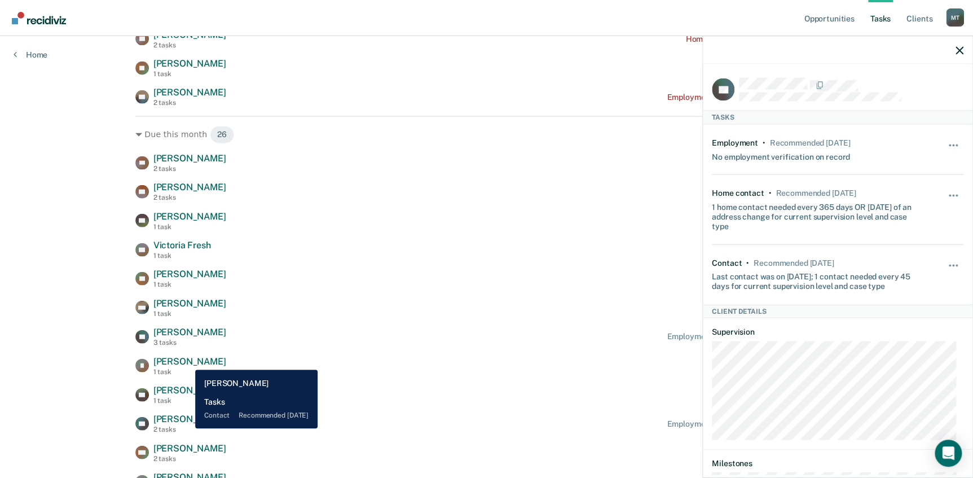
click at [187, 361] on span "[PERSON_NAME]" at bounding box center [189, 361] width 73 height 11
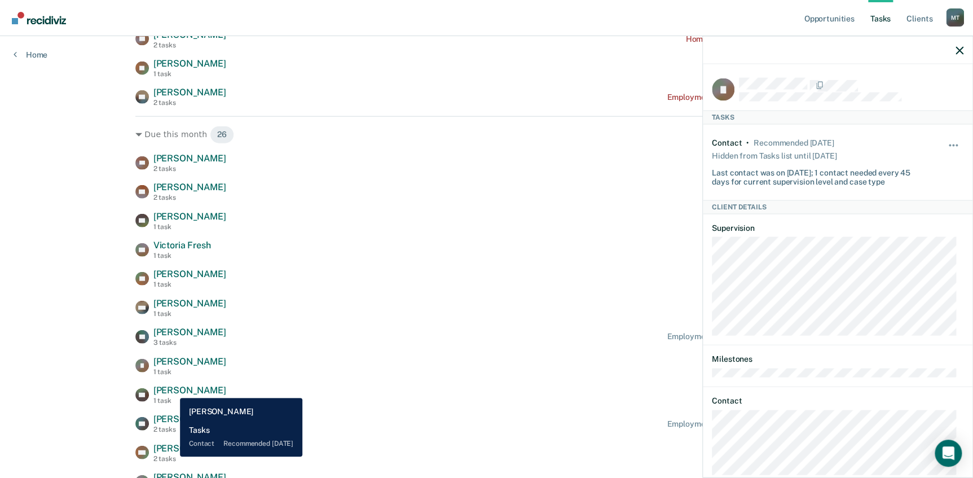
click at [171, 389] on span "[PERSON_NAME]" at bounding box center [189, 389] width 73 height 11
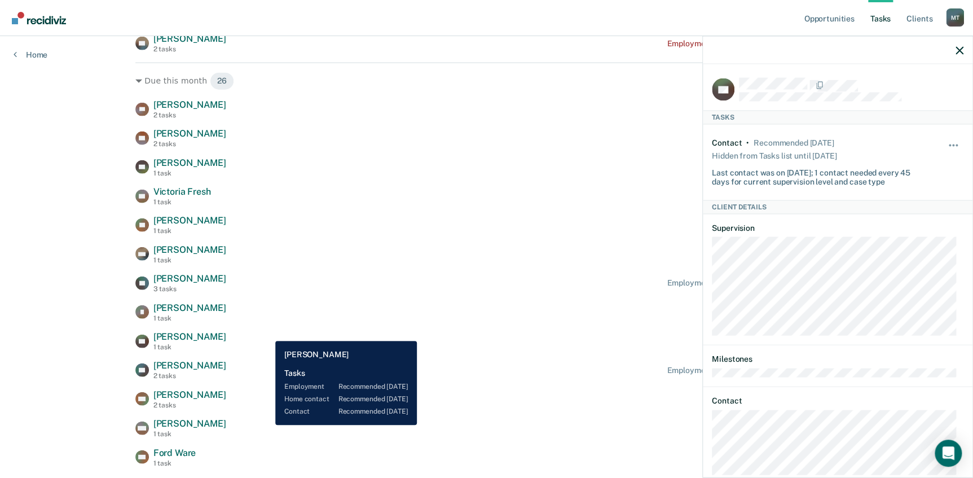
scroll to position [1384, 0]
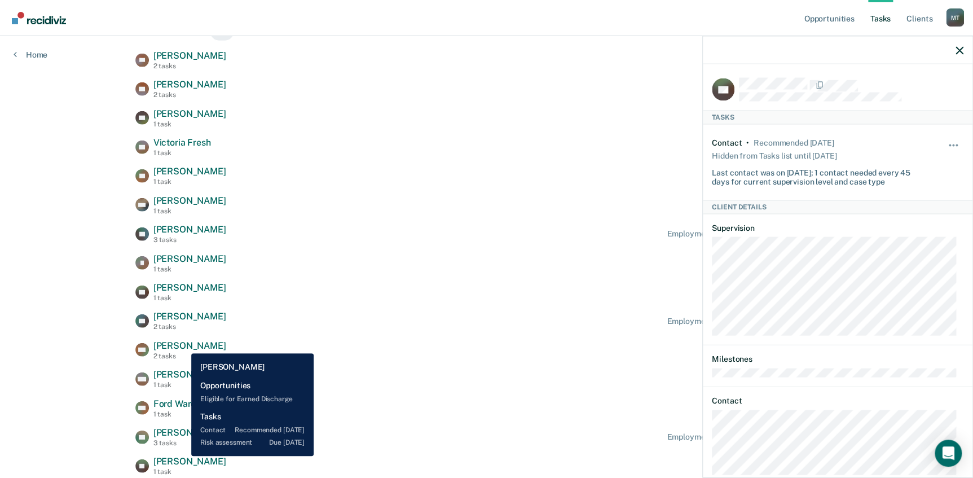
click at [182, 344] on span "[PERSON_NAME]" at bounding box center [189, 345] width 73 height 11
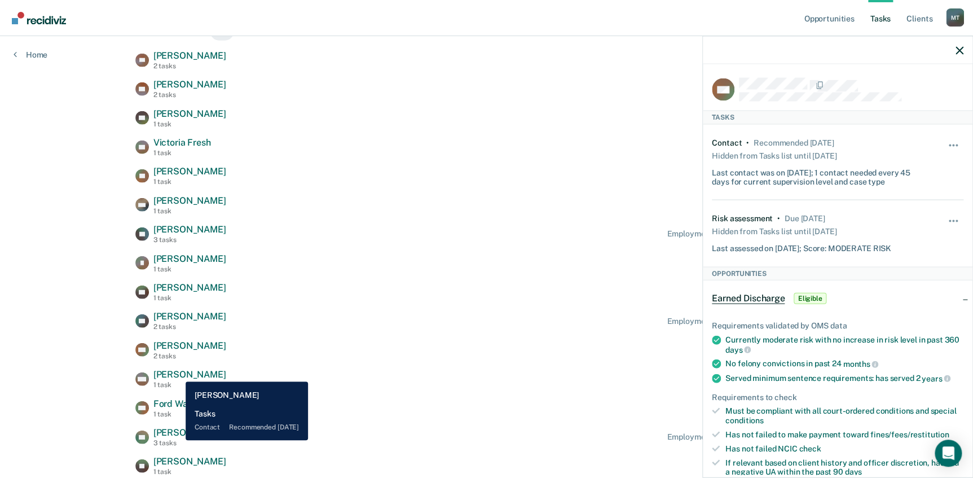
click at [177, 372] on span "[PERSON_NAME]" at bounding box center [189, 374] width 73 height 11
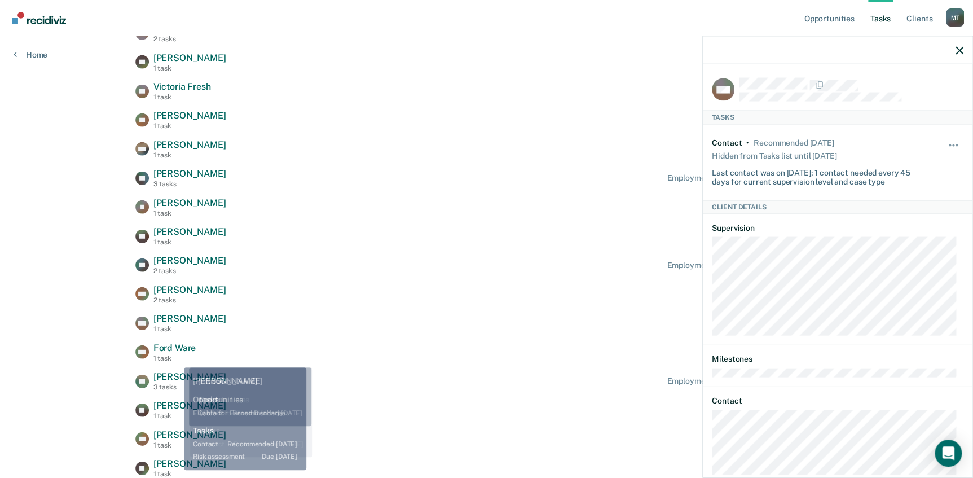
scroll to position [1537, 0]
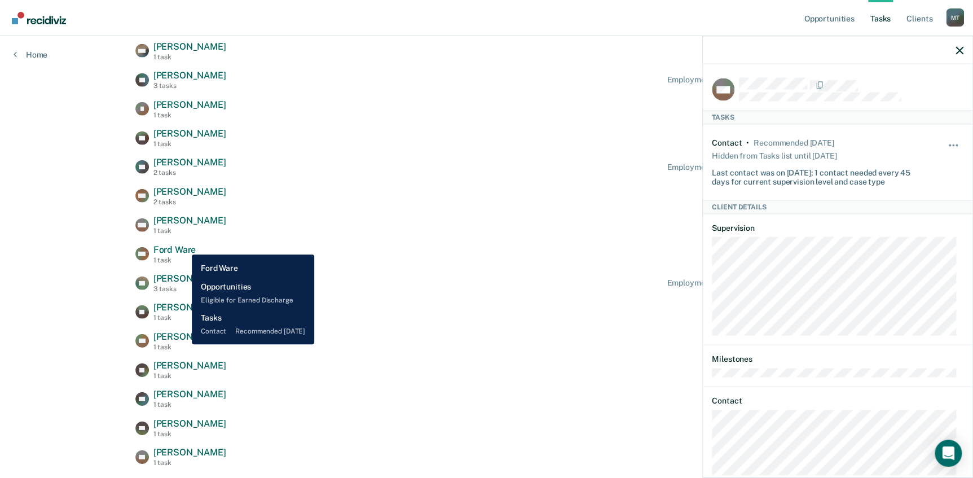
click at [183, 245] on span "Ford Ware" at bounding box center [174, 249] width 43 height 11
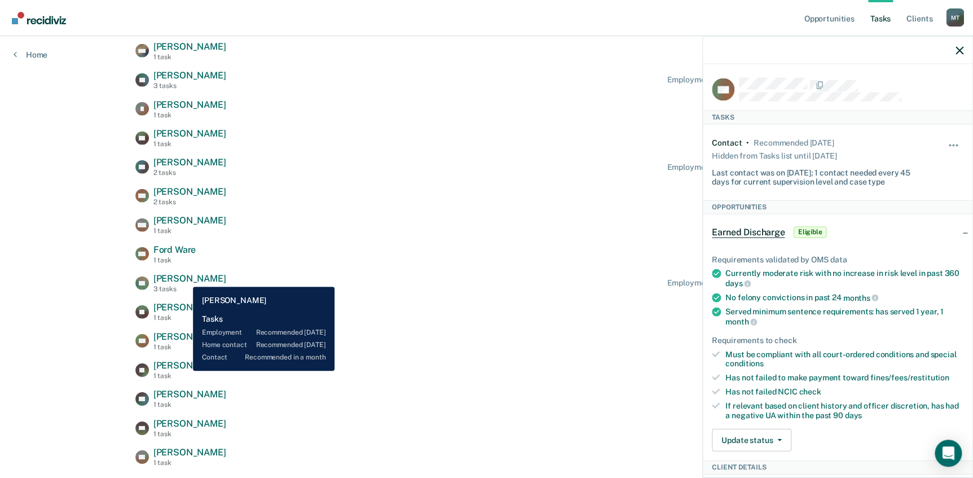
click at [184, 278] on span "[PERSON_NAME]" at bounding box center [189, 278] width 73 height 11
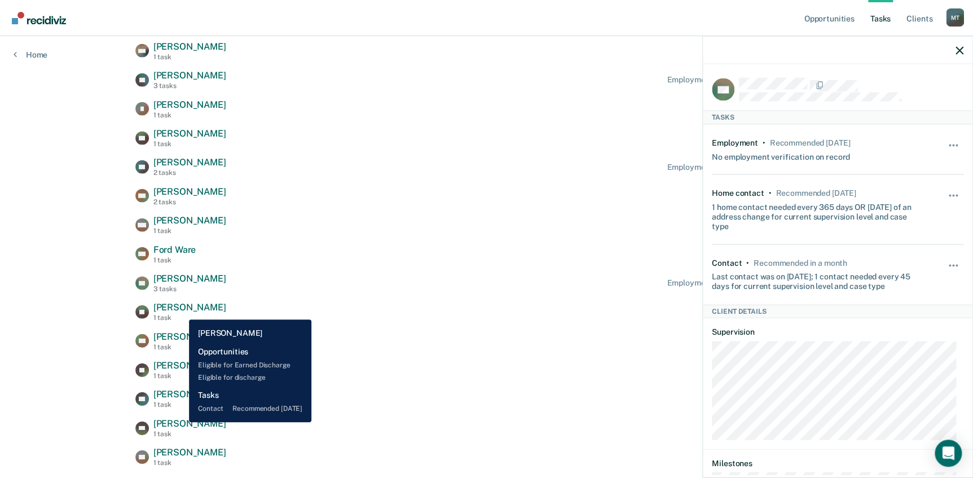
click at [180, 311] on span "[PERSON_NAME]" at bounding box center [189, 307] width 73 height 11
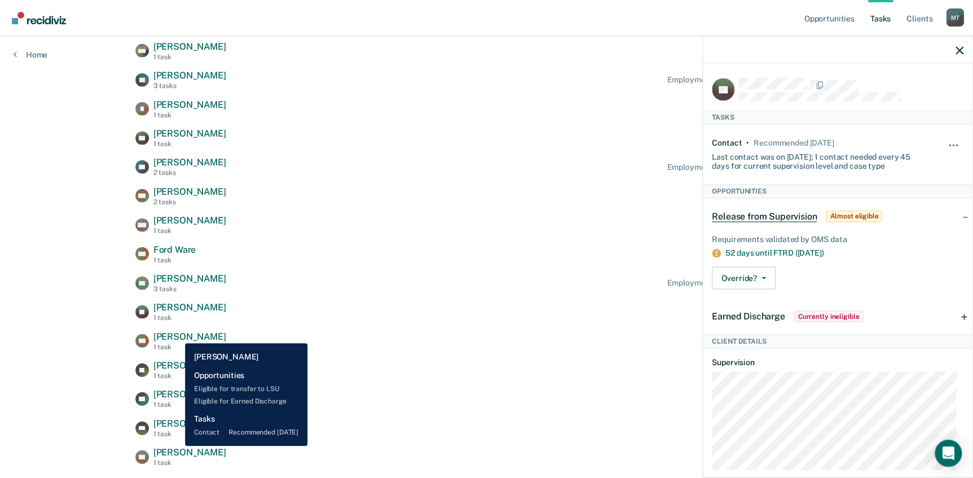
click at [176, 334] on span "[PERSON_NAME]" at bounding box center [189, 336] width 73 height 11
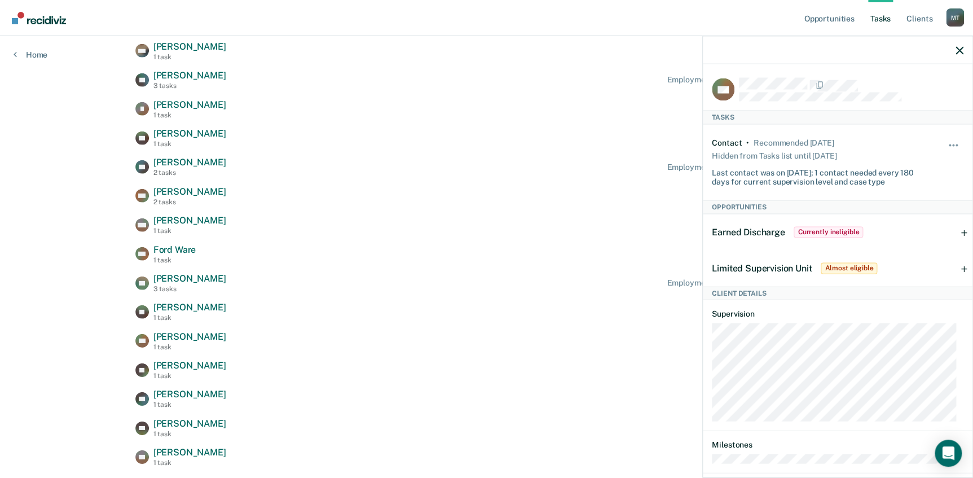
click at [185, 359] on div "LS Lance Selleck 2 tasks Contact recommended in 15 days ML Marco Leal 2 tasks C…" at bounding box center [486, 268] width 702 height 744
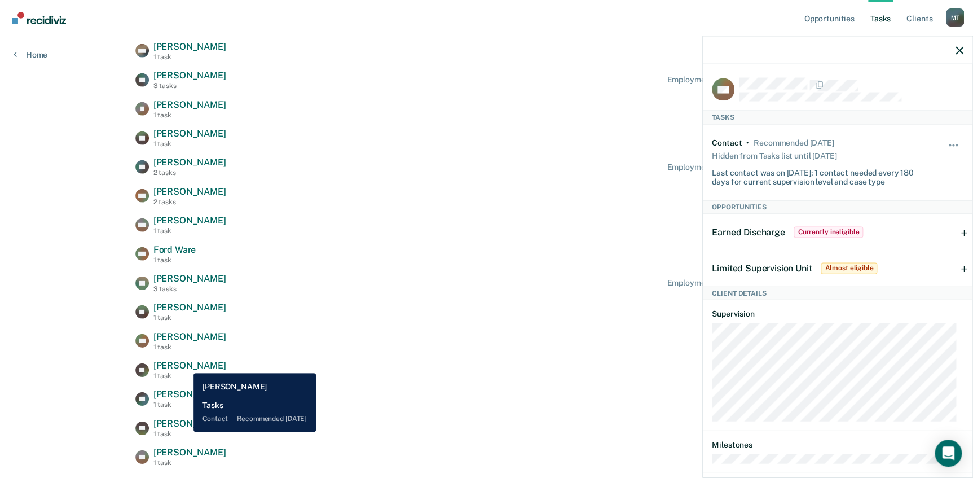
click at [186, 364] on span "[PERSON_NAME]" at bounding box center [189, 365] width 73 height 11
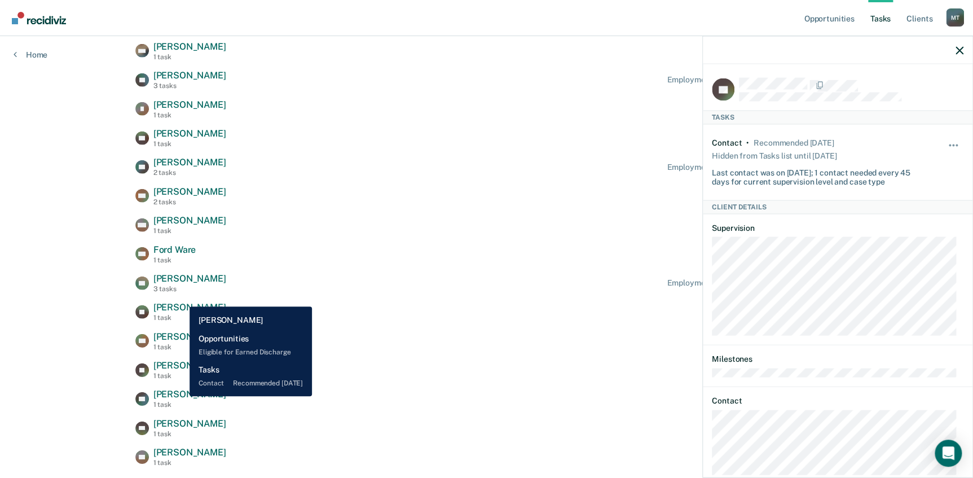
click at [181, 396] on span "[PERSON_NAME]" at bounding box center [189, 393] width 73 height 11
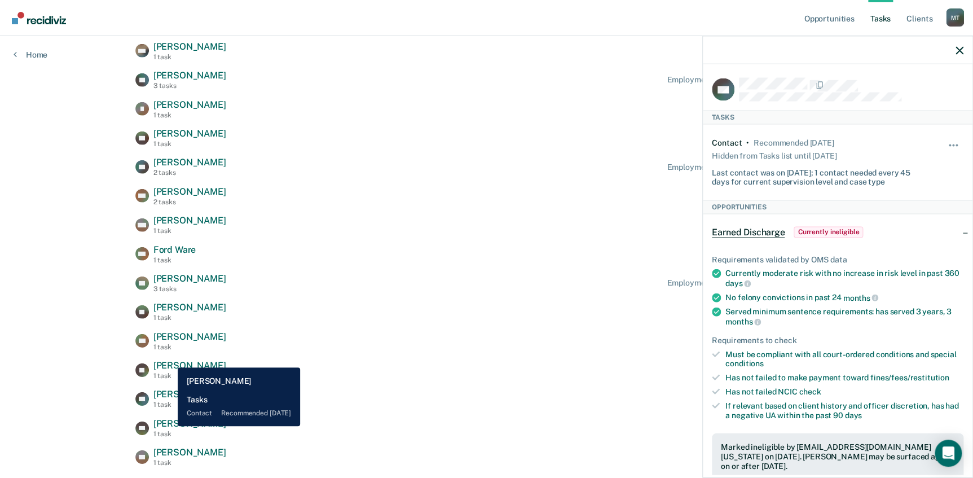
click at [169, 427] on span "[PERSON_NAME]" at bounding box center [189, 423] width 73 height 11
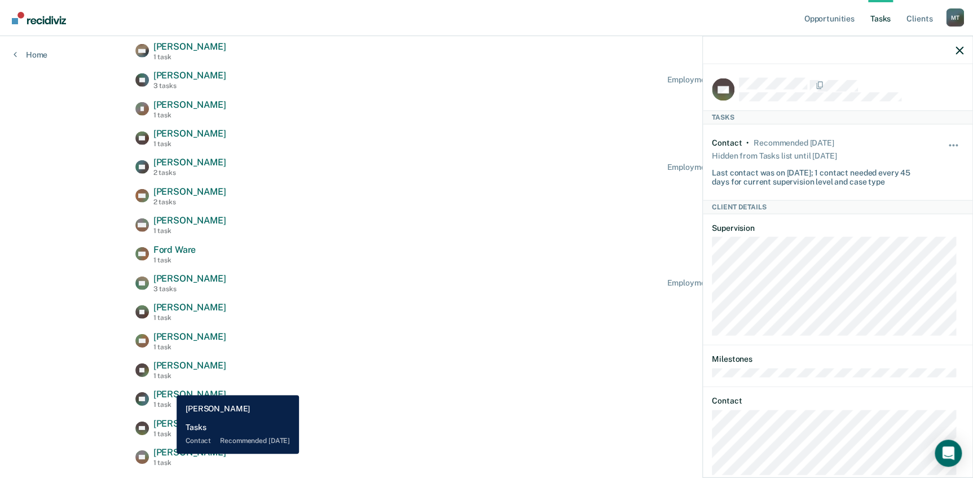
click at [168, 454] on span "[PERSON_NAME]" at bounding box center [189, 452] width 73 height 11
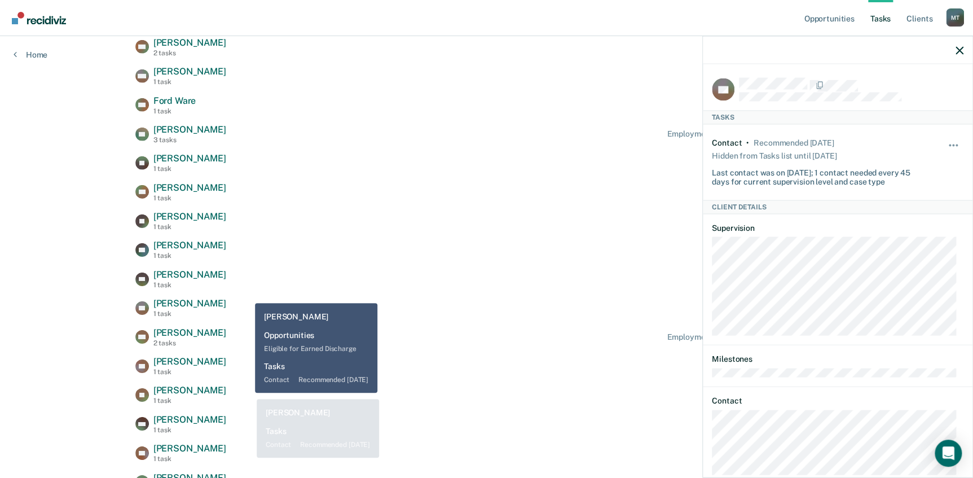
scroll to position [1691, 0]
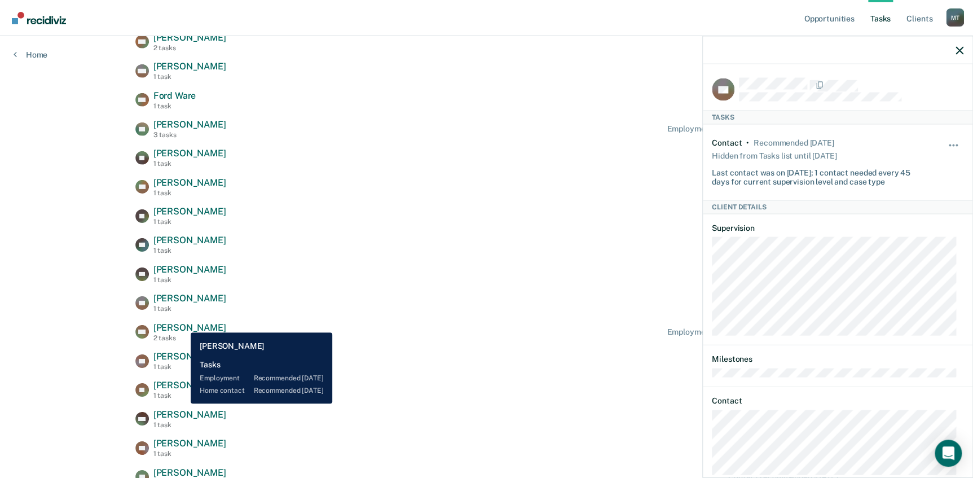
click at [182, 324] on span "[PERSON_NAME]" at bounding box center [189, 327] width 73 height 11
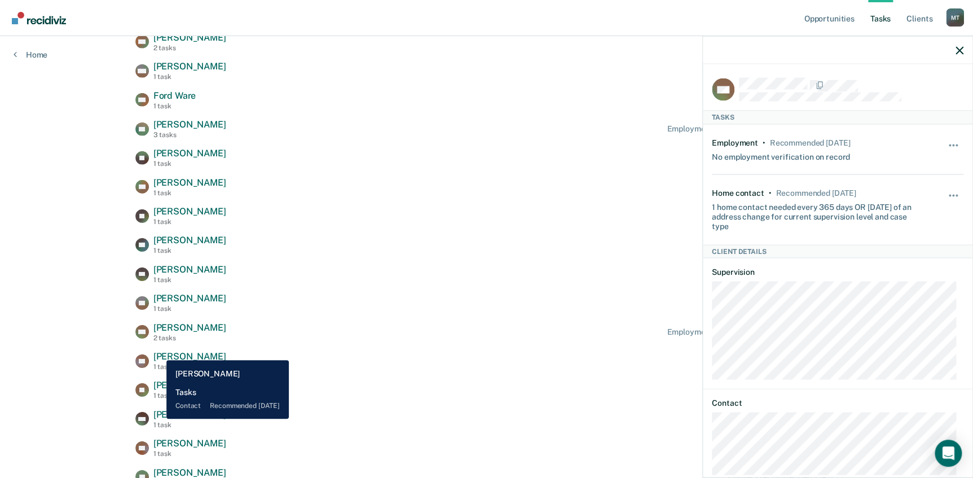
click at [158, 351] on span "[PERSON_NAME]" at bounding box center [189, 356] width 73 height 11
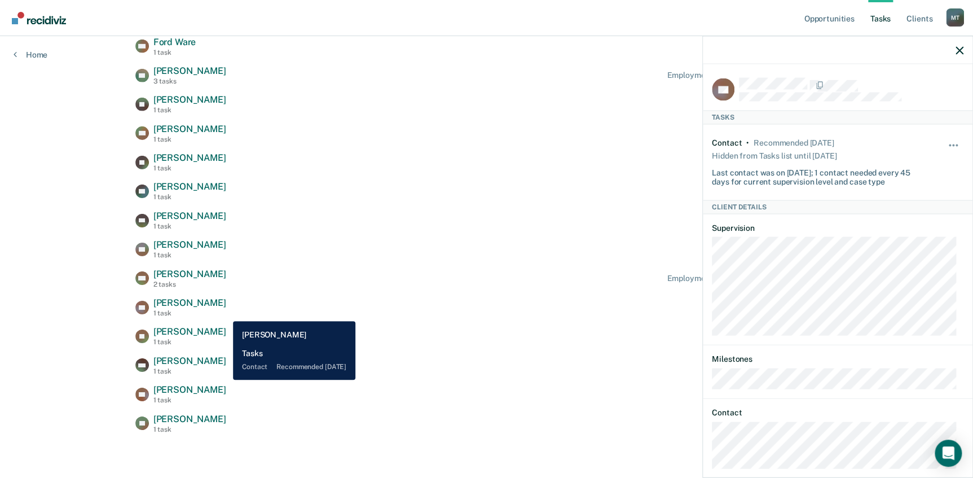
scroll to position [1745, 0]
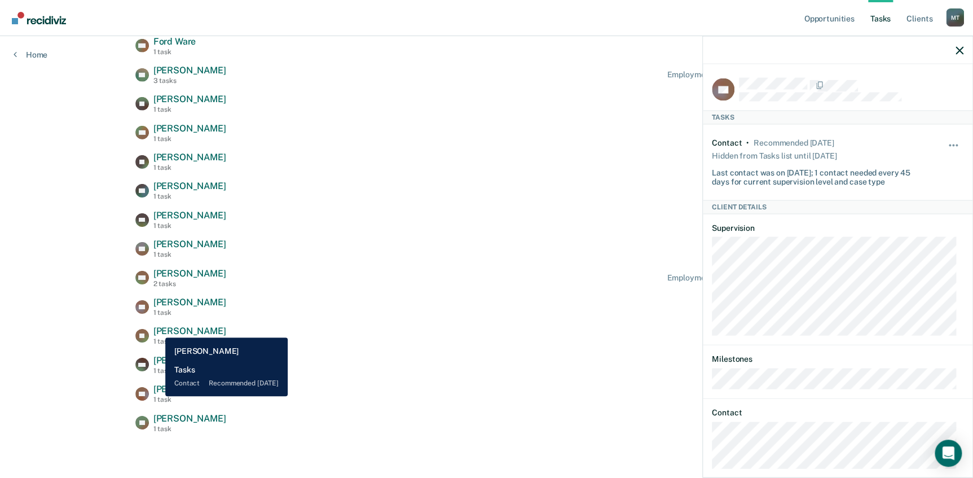
click at [157, 329] on span "[PERSON_NAME]" at bounding box center [189, 330] width 73 height 11
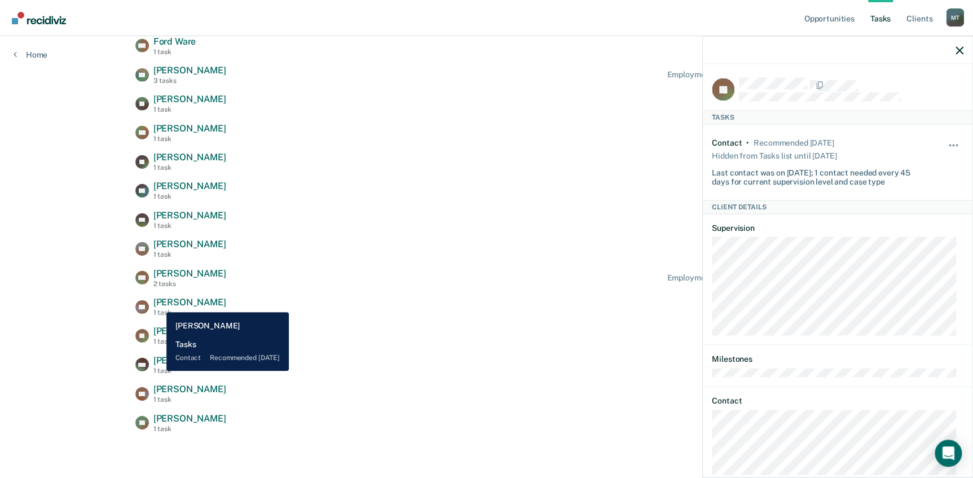
click at [158, 303] on span "[PERSON_NAME]" at bounding box center [189, 302] width 73 height 11
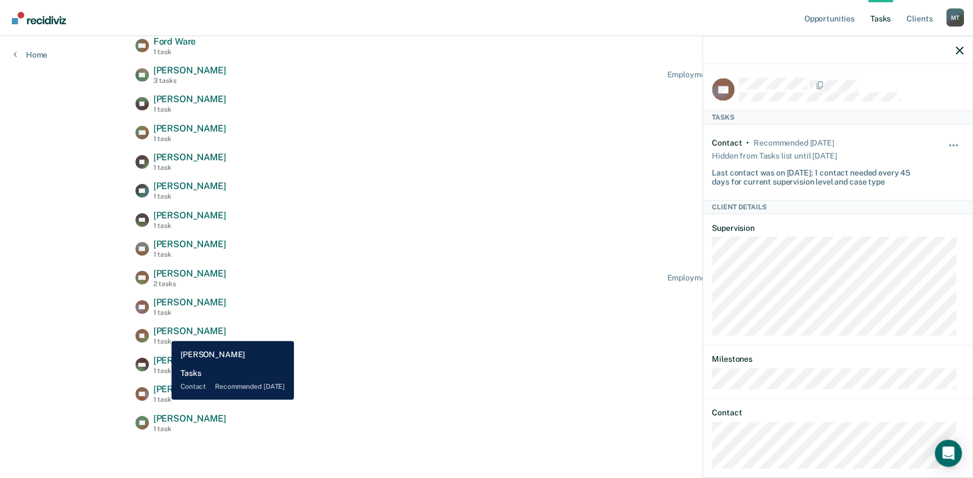
click at [163, 332] on span "[PERSON_NAME]" at bounding box center [189, 330] width 73 height 11
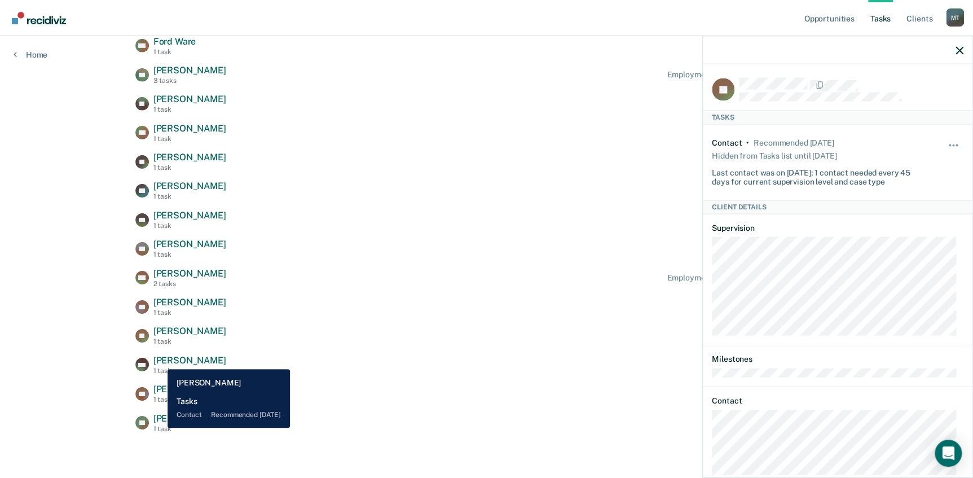
click at [159, 360] on span "[PERSON_NAME]" at bounding box center [189, 360] width 73 height 11
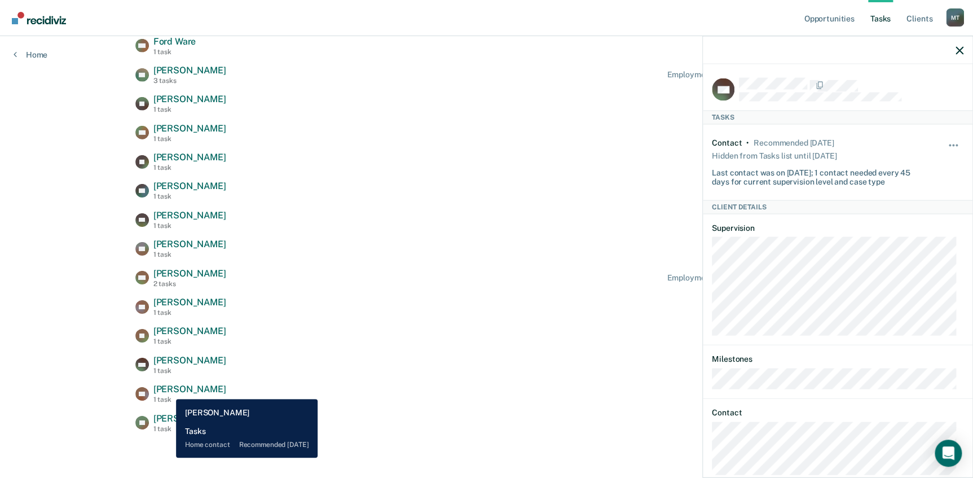
click at [165, 390] on span "[PERSON_NAME]" at bounding box center [189, 388] width 73 height 11
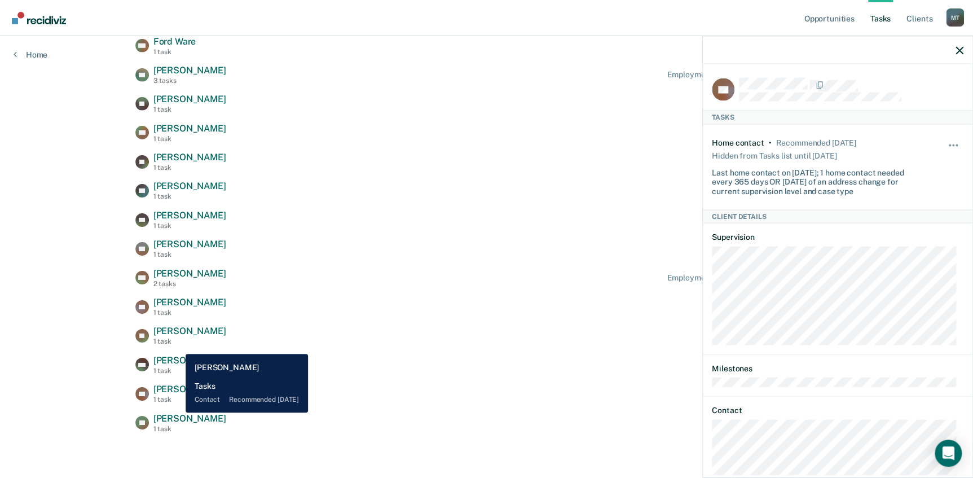
click at [177, 413] on span "[PERSON_NAME]" at bounding box center [189, 418] width 73 height 11
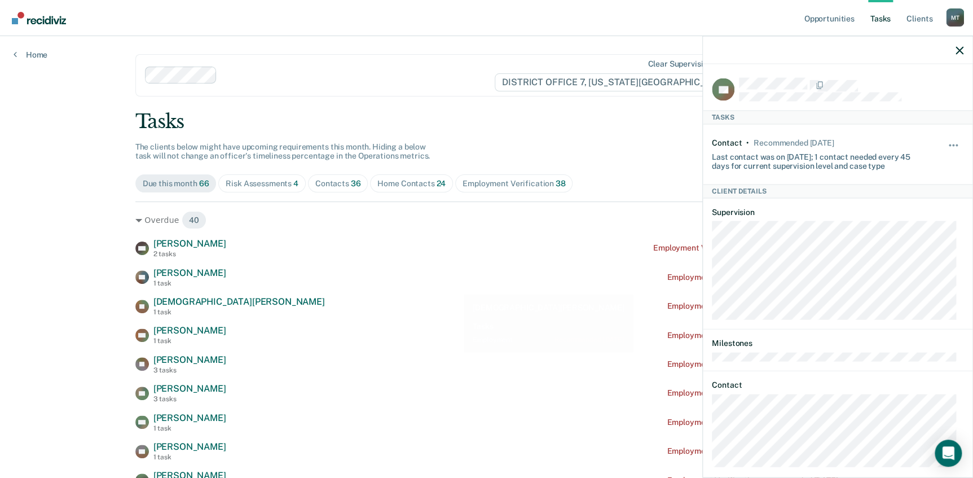
scroll to position [0, 0]
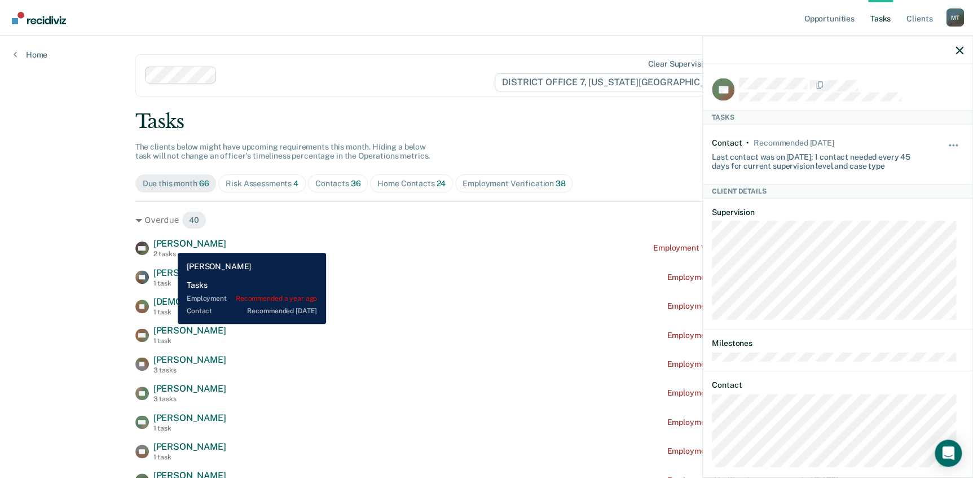
click at [169, 244] on span "[PERSON_NAME]" at bounding box center [189, 243] width 73 height 11
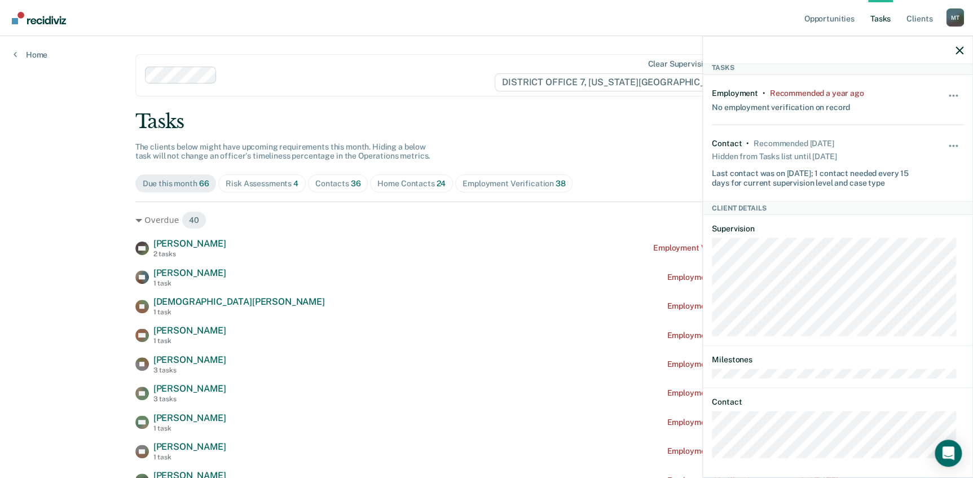
scroll to position [53, 0]
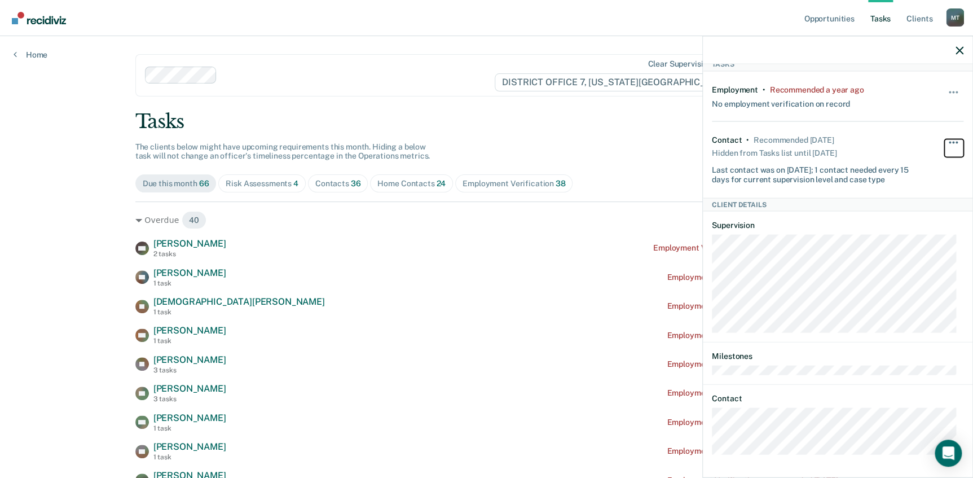
click at [952, 142] on span "button" at bounding box center [953, 143] width 2 height 2
click at [904, 172] on button "Unhide" at bounding box center [922, 173] width 63 height 19
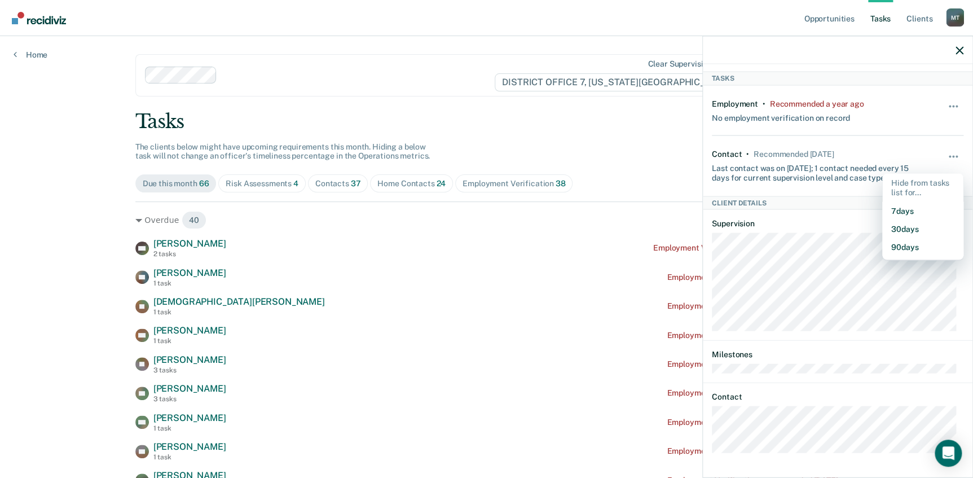
scroll to position [37, 0]
click at [899, 248] on button "90 days" at bounding box center [922, 249] width 81 height 18
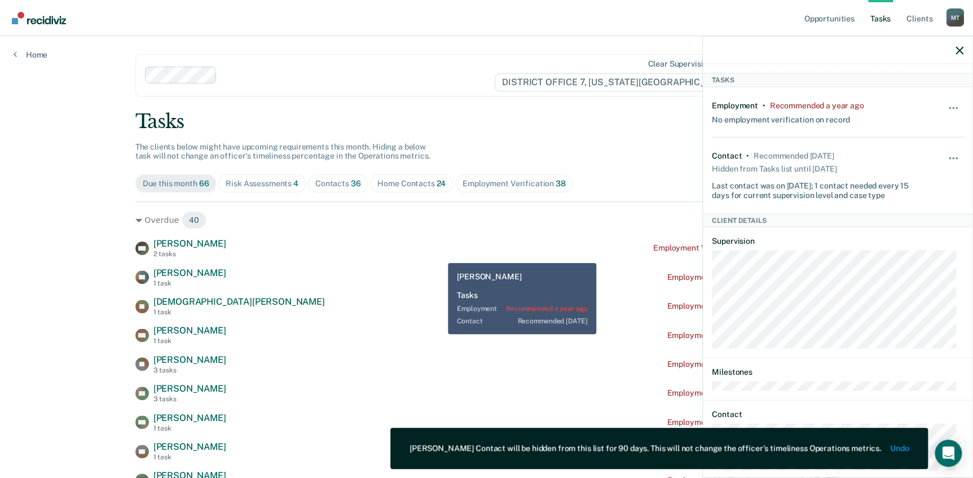
click at [439, 254] on div "BW Brandon White 2 tasks Employment Verification recommended a year ago" at bounding box center [486, 248] width 702 height 20
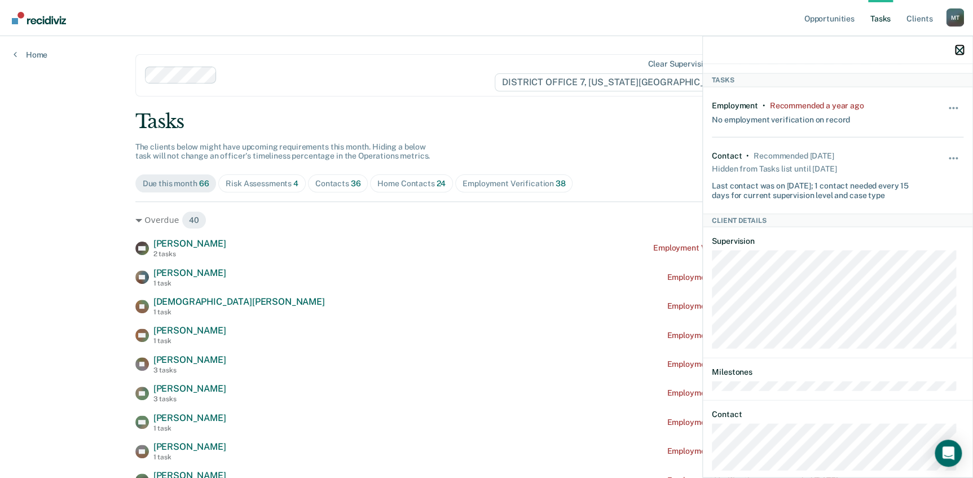
click at [960, 51] on icon "button" at bounding box center [959, 50] width 8 height 8
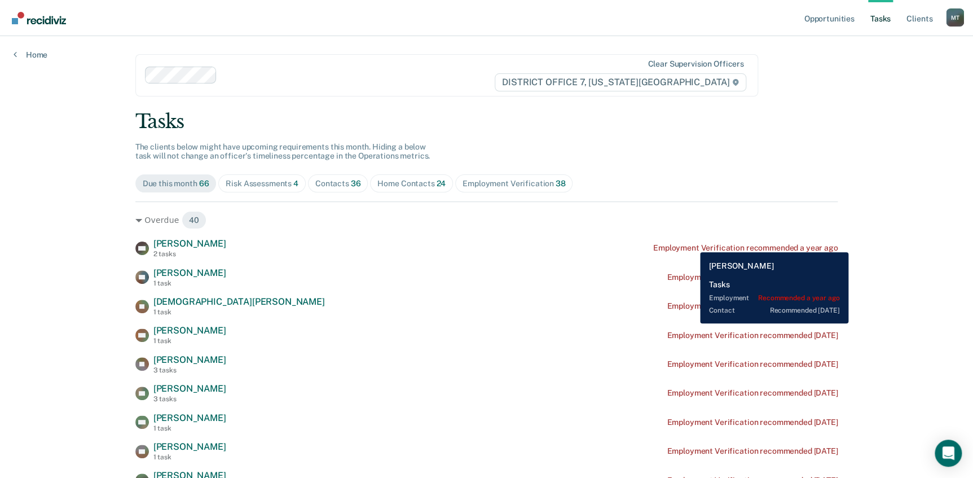
click at [691, 244] on div "Employment Verification recommended a year ago" at bounding box center [745, 248] width 185 height 10
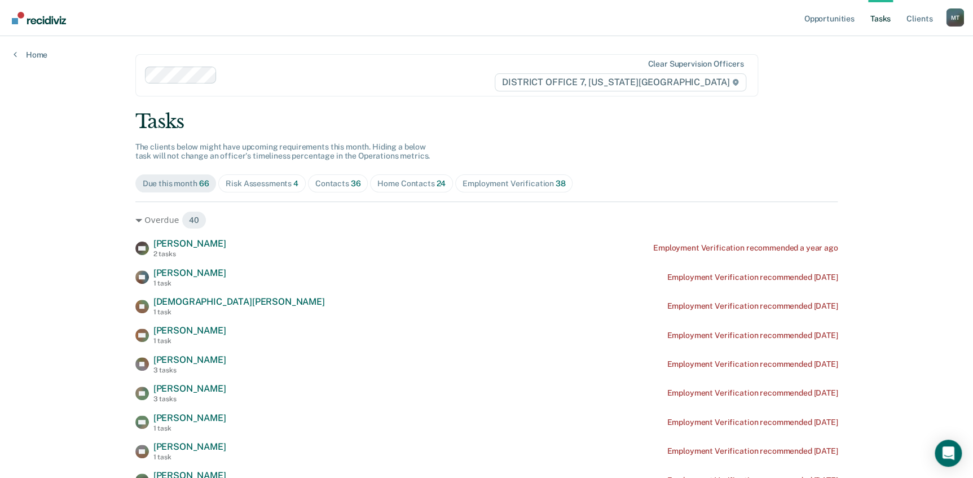
click at [496, 182] on div "Employment Verification 38" at bounding box center [513, 184] width 103 height 10
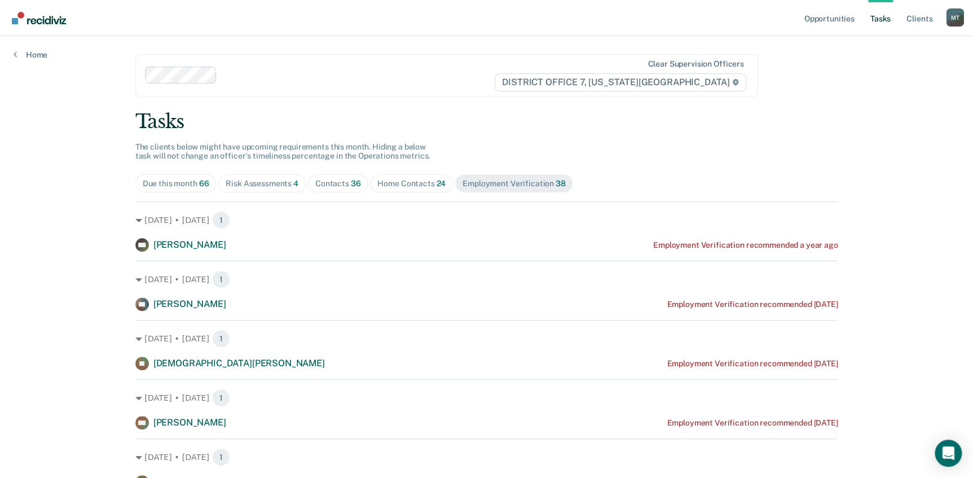
click at [509, 182] on div "Employment Verification 38" at bounding box center [513, 184] width 103 height 10
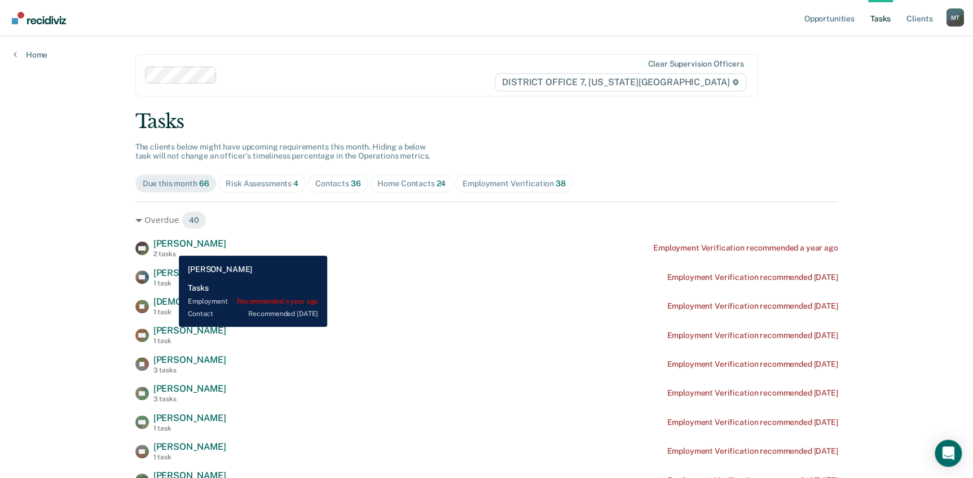
click at [170, 247] on span "[PERSON_NAME]" at bounding box center [189, 243] width 73 height 11
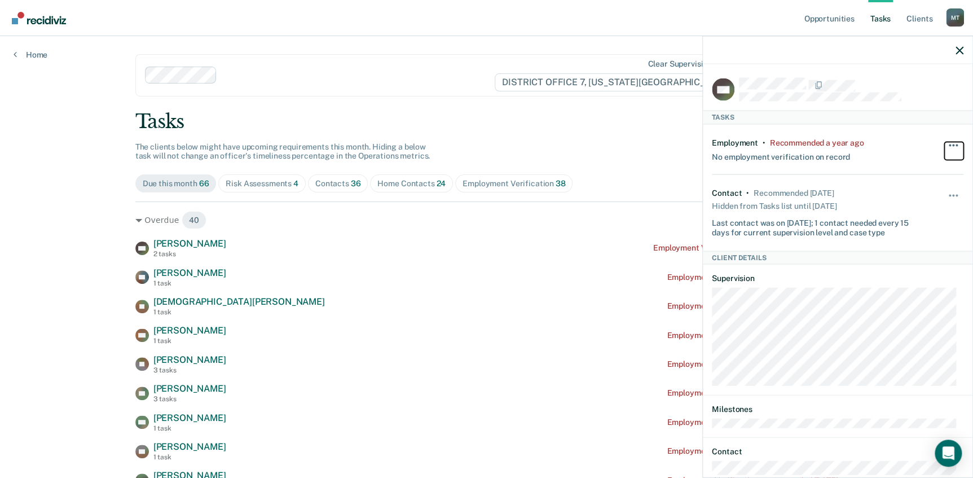
click at [945, 142] on button "button" at bounding box center [953, 151] width 19 height 18
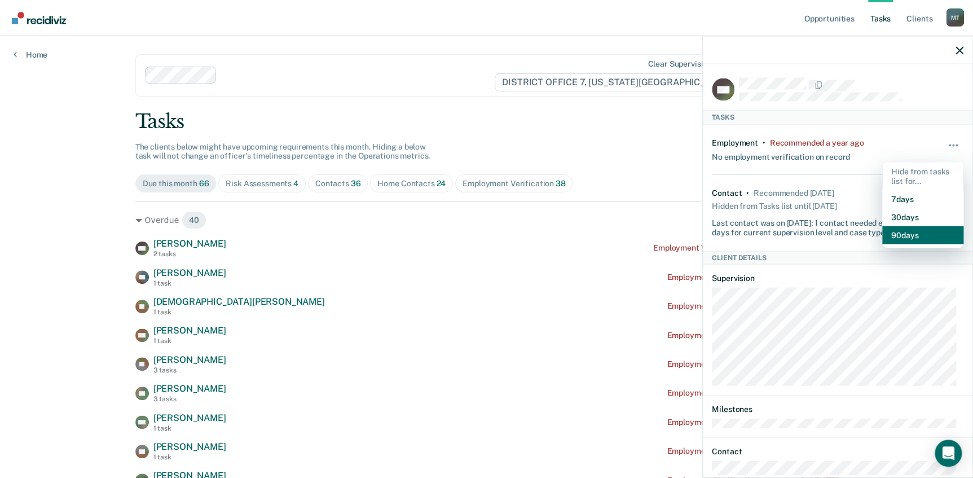
click at [908, 231] on button "90 days" at bounding box center [922, 235] width 81 height 18
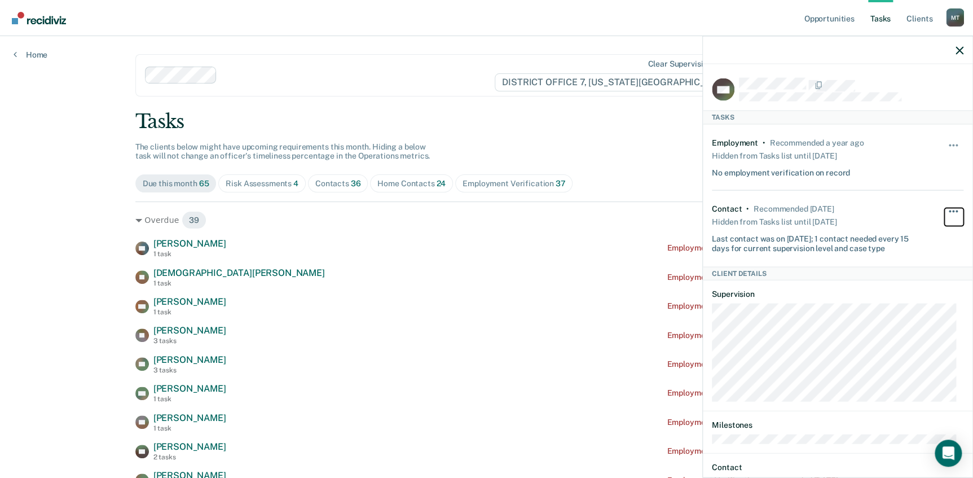
click at [944, 208] on button "button" at bounding box center [953, 217] width 19 height 18
click at [904, 242] on button "Unhide" at bounding box center [922, 242] width 63 height 19
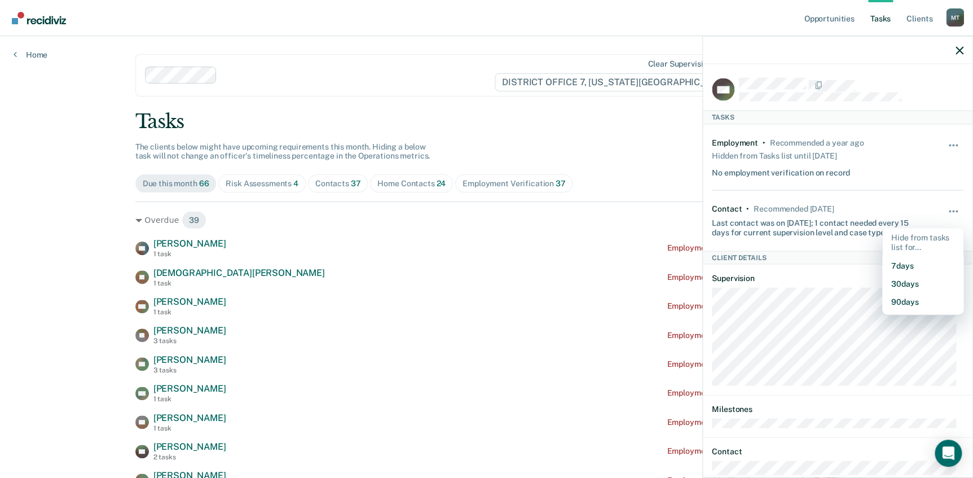
click at [894, 266] on button "7 days" at bounding box center [922, 266] width 81 height 18
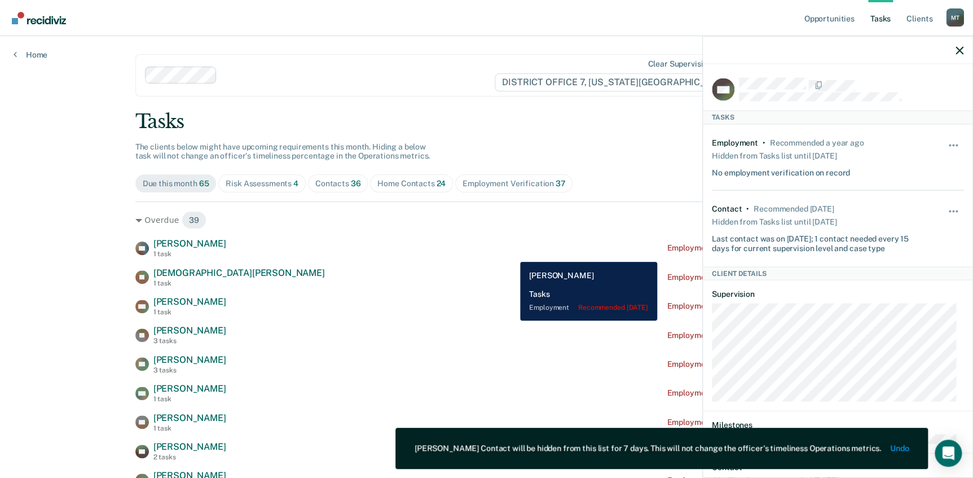
click at [511, 253] on div "CV [PERSON_NAME] 1 task Employment Verification recommended [DATE]" at bounding box center [486, 248] width 702 height 20
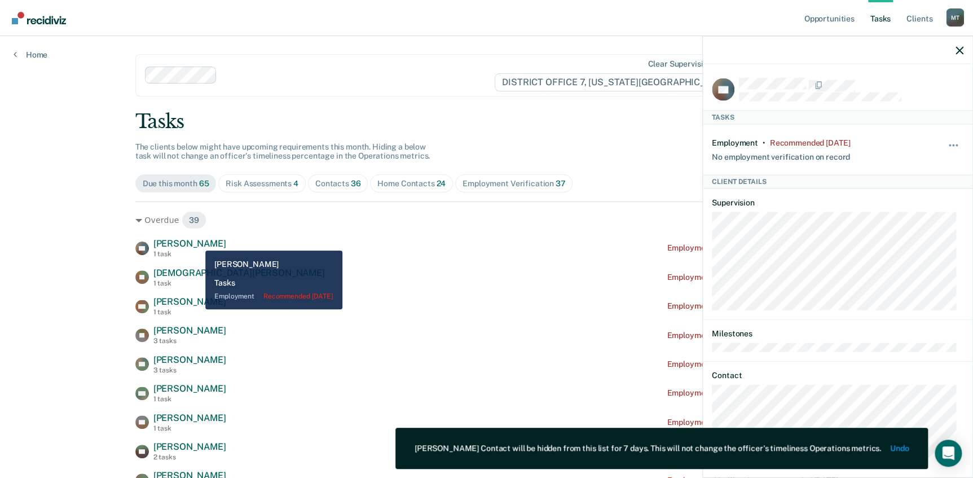
click at [197, 242] on span "[PERSON_NAME]" at bounding box center [189, 243] width 73 height 11
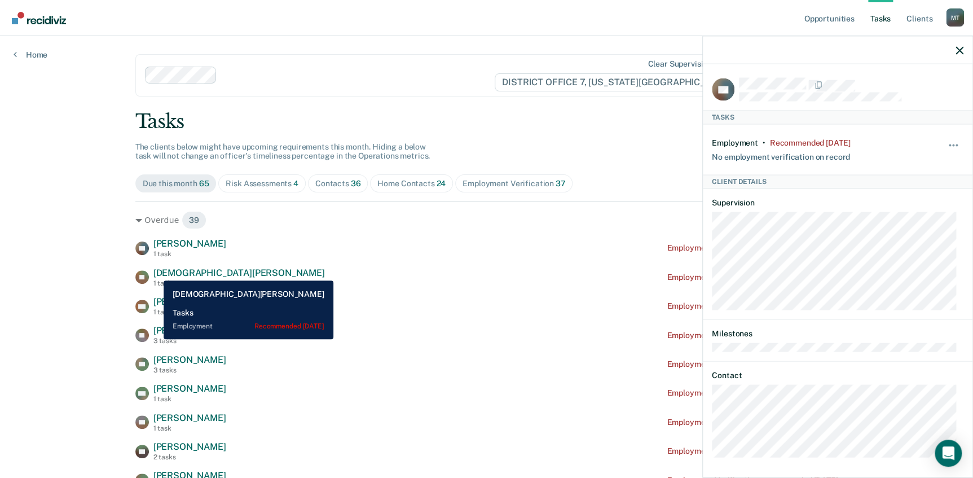
click at [156, 272] on span "[DEMOGRAPHIC_DATA][PERSON_NAME]" at bounding box center [238, 272] width 171 height 11
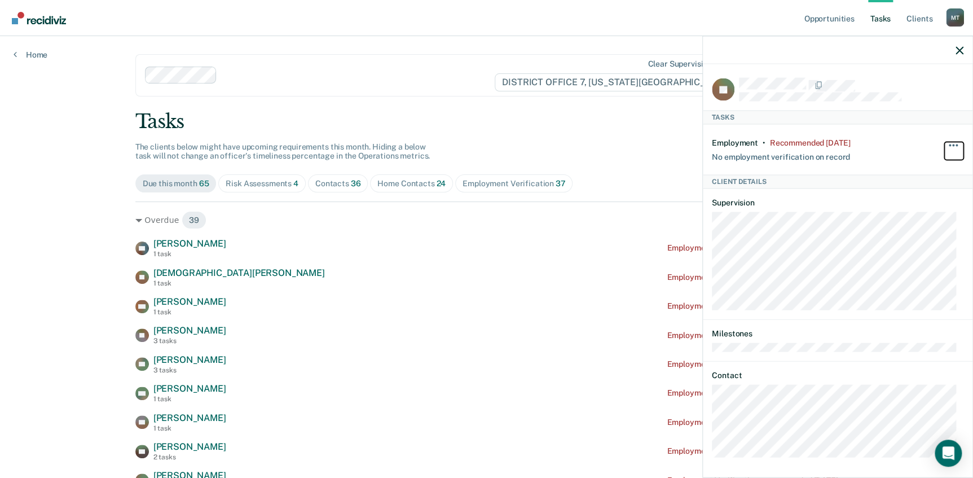
click at [944, 142] on button "button" at bounding box center [953, 151] width 19 height 18
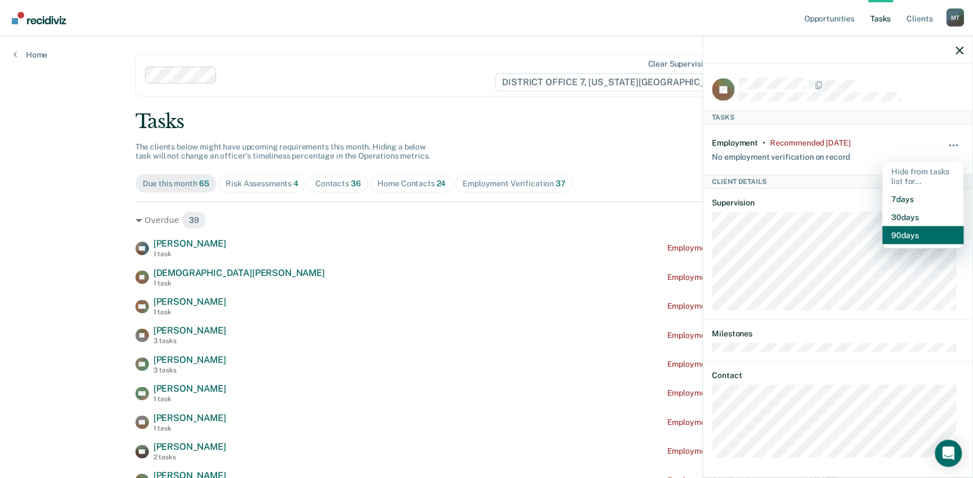
click at [910, 231] on button "90 days" at bounding box center [922, 235] width 81 height 18
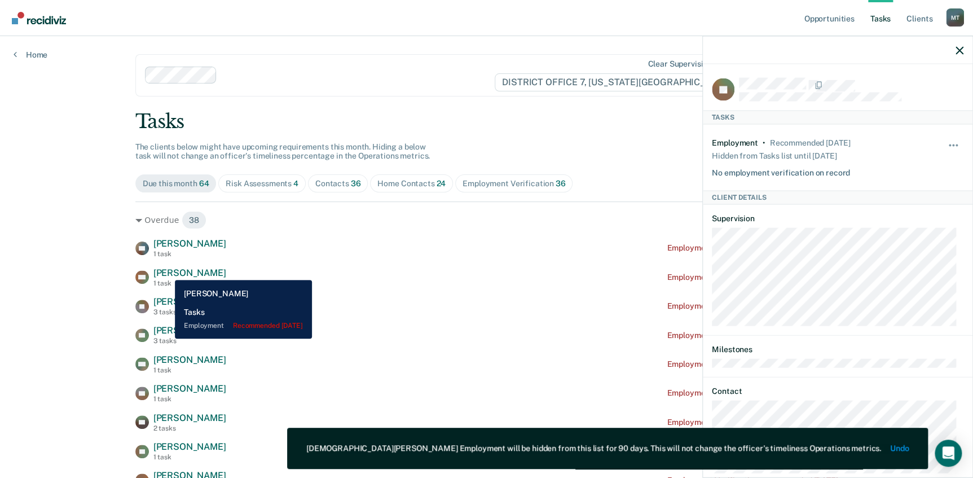
click at [166, 271] on span "[PERSON_NAME]" at bounding box center [189, 272] width 73 height 11
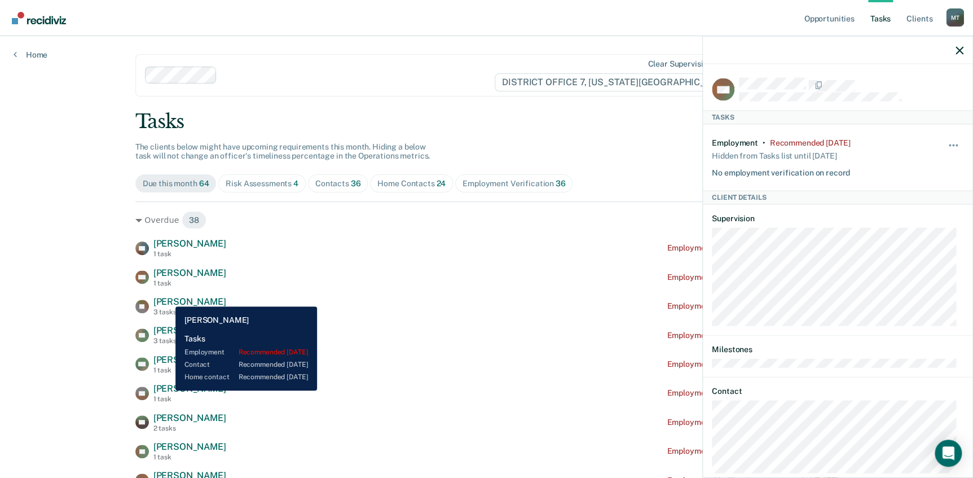
click at [167, 299] on span "[PERSON_NAME]" at bounding box center [189, 301] width 73 height 11
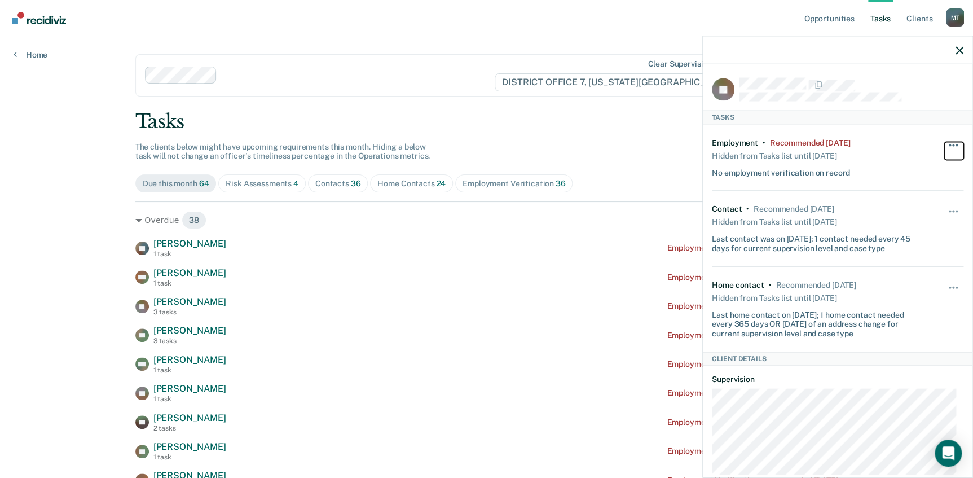
click at [948, 144] on span "button" at bounding box center [949, 145] width 2 height 2
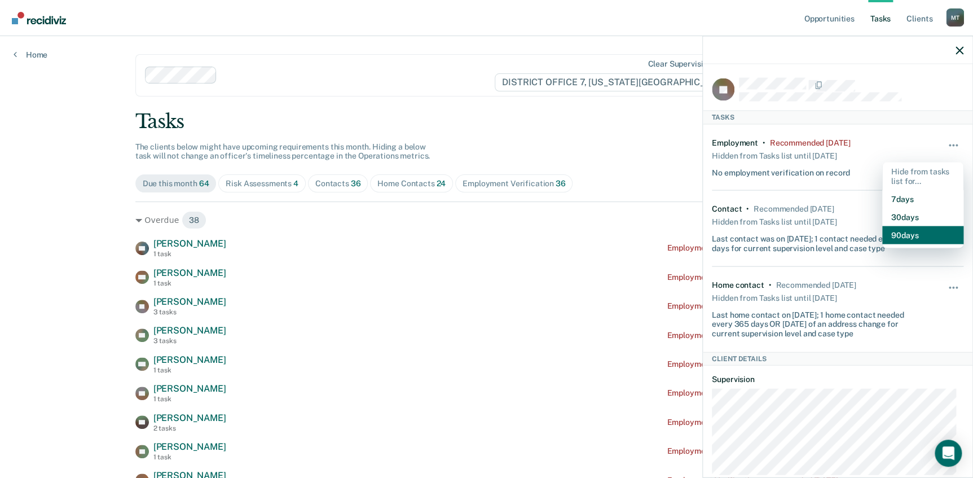
click at [910, 235] on button "90 days" at bounding box center [922, 235] width 81 height 18
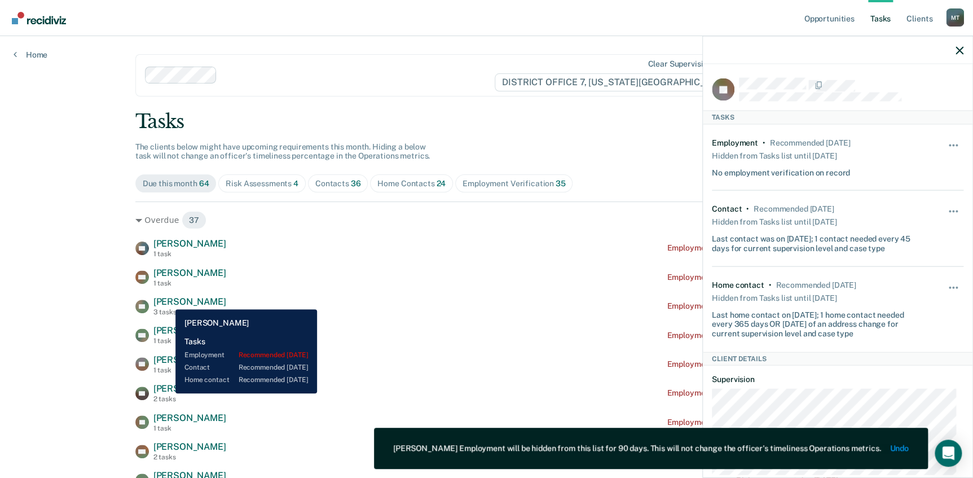
click at [167, 300] on span "[PERSON_NAME]" at bounding box center [189, 301] width 73 height 11
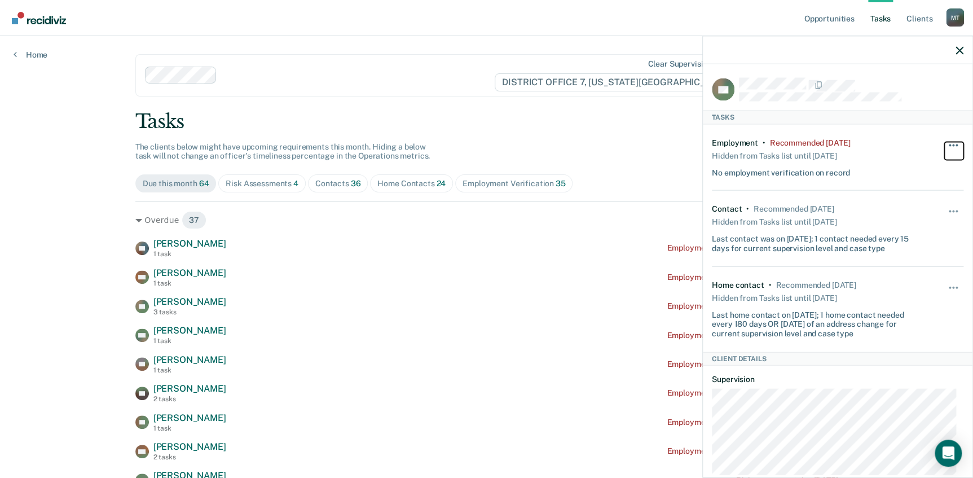
click at [952, 144] on span "button" at bounding box center [953, 145] width 2 height 2
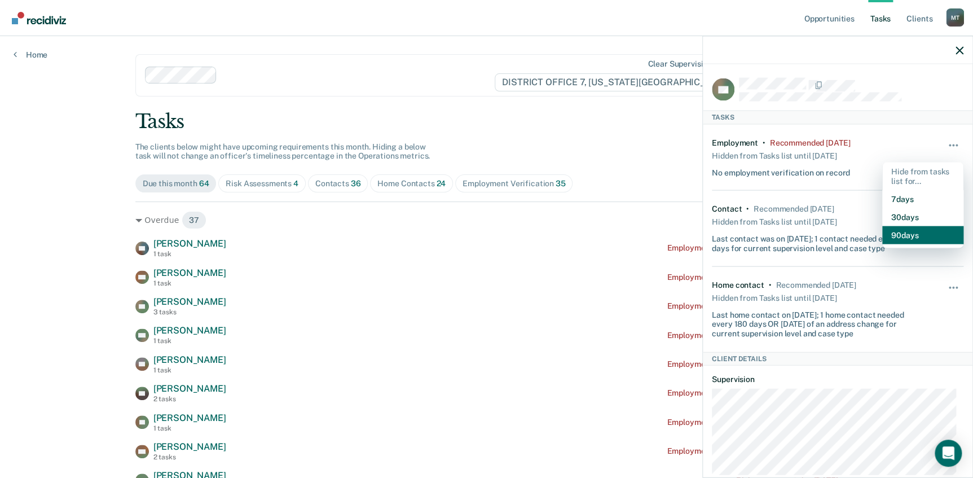
click at [912, 236] on button "90 days" at bounding box center [922, 235] width 81 height 18
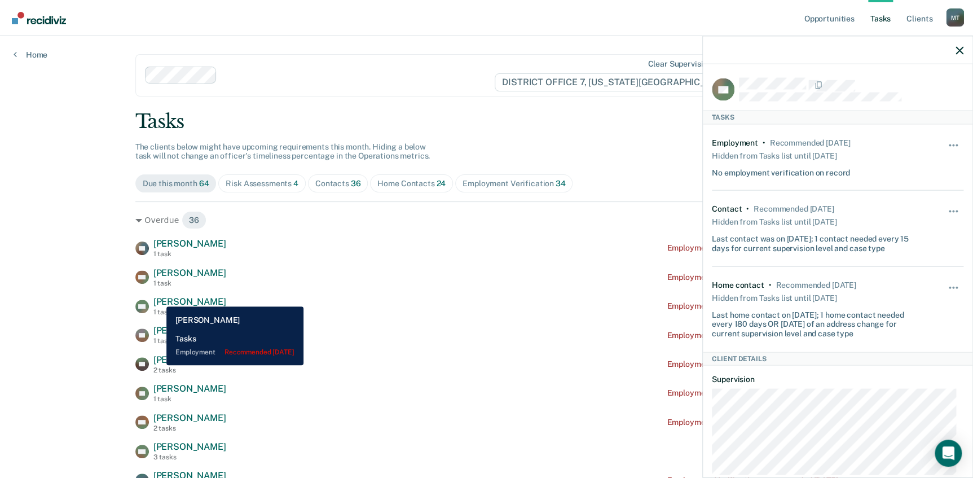
click at [158, 298] on span "[PERSON_NAME]" at bounding box center [189, 301] width 73 height 11
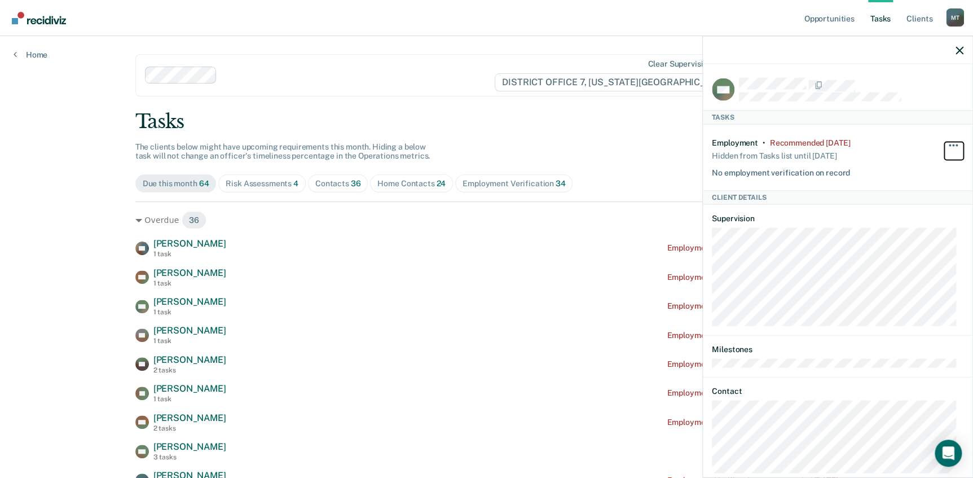
click at [944, 142] on button "button" at bounding box center [953, 151] width 19 height 18
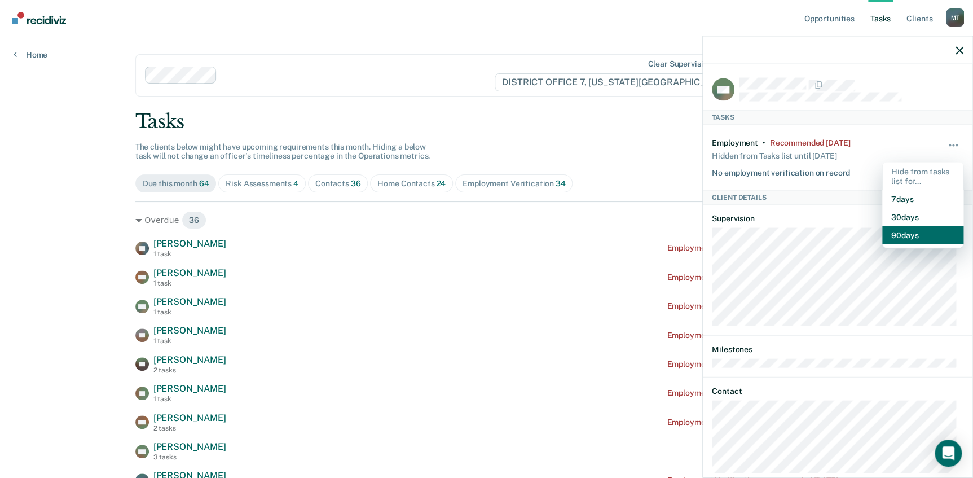
click at [903, 235] on button "90 days" at bounding box center [922, 235] width 81 height 18
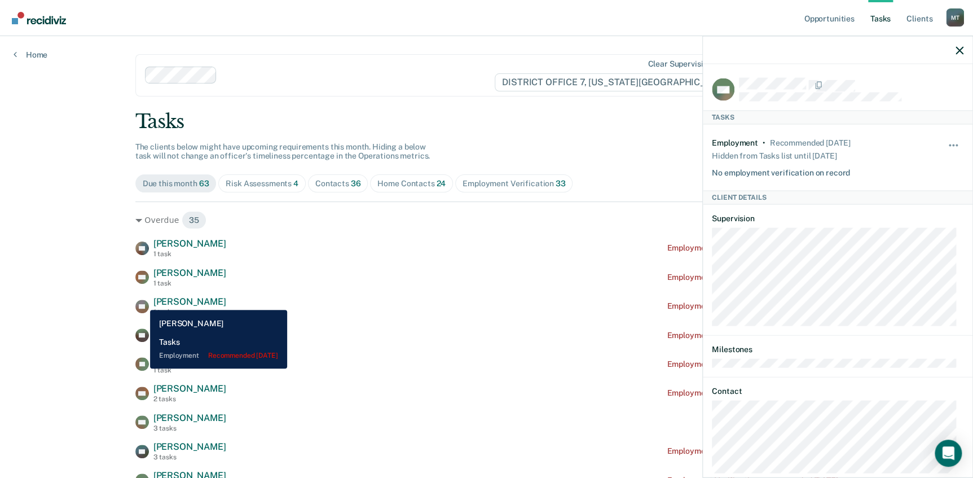
click at [142, 300] on icon at bounding box center [144, 302] width 20 height 20
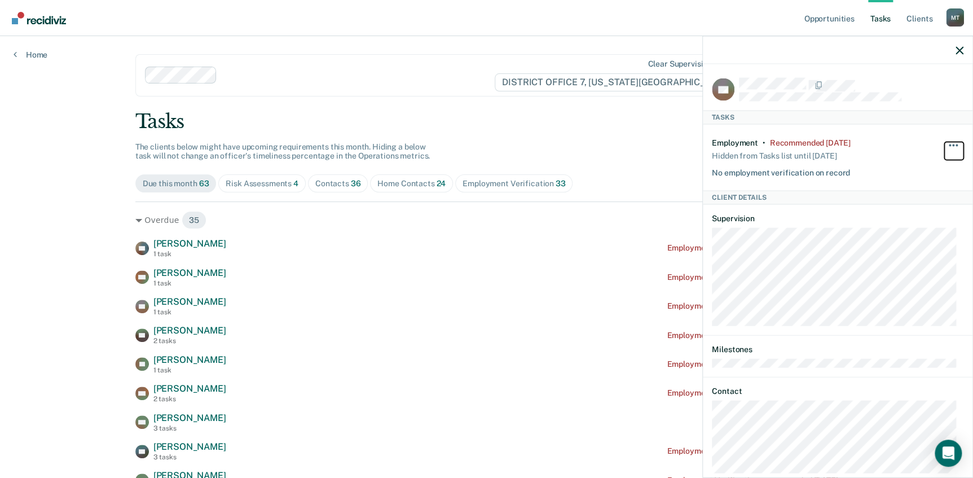
click at [945, 142] on button "button" at bounding box center [953, 151] width 19 height 18
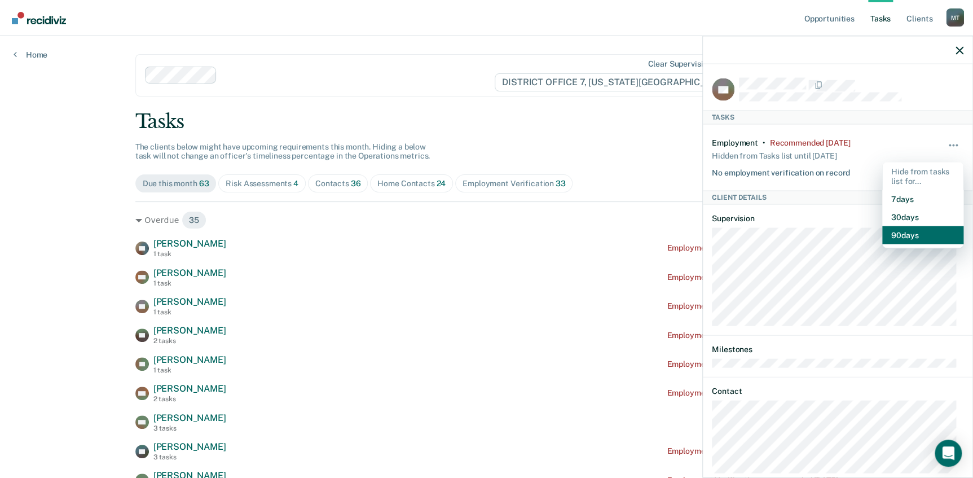
click at [900, 237] on button "90 days" at bounding box center [922, 235] width 81 height 18
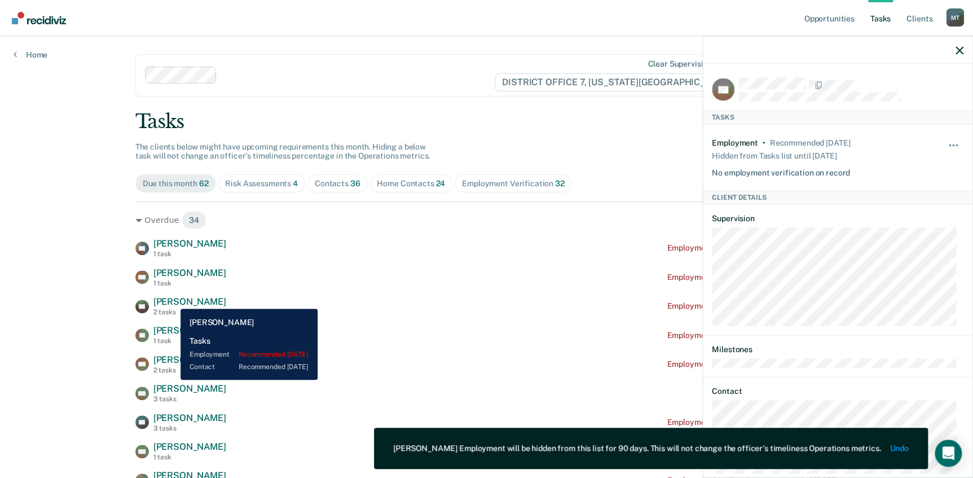
click at [172, 300] on span "[PERSON_NAME]" at bounding box center [189, 301] width 73 height 11
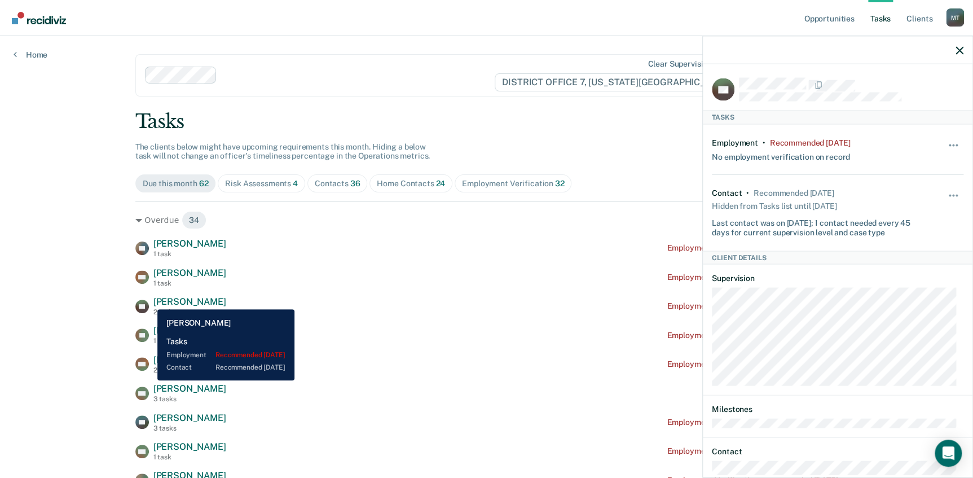
click at [149, 300] on div "[PERSON_NAME] [PERSON_NAME] 2 tasks" at bounding box center [180, 306] width 91 height 20
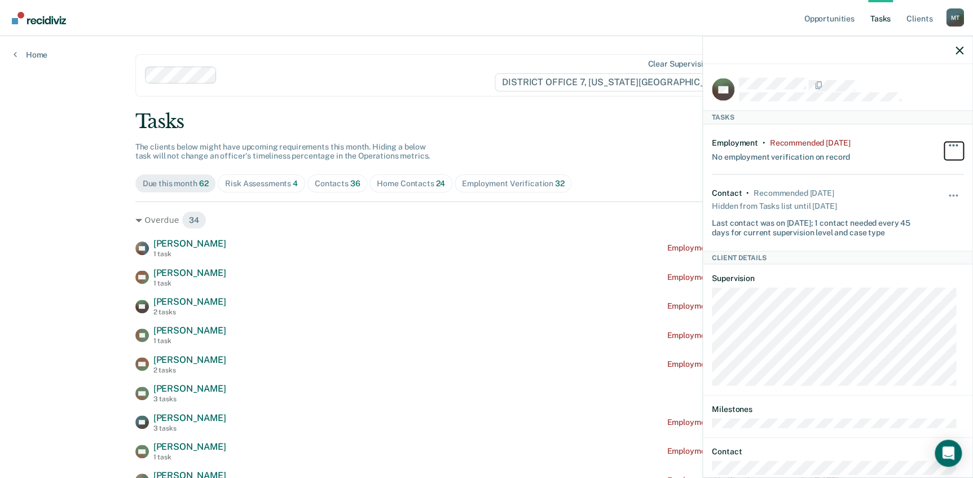
click at [944, 142] on button "button" at bounding box center [953, 151] width 19 height 18
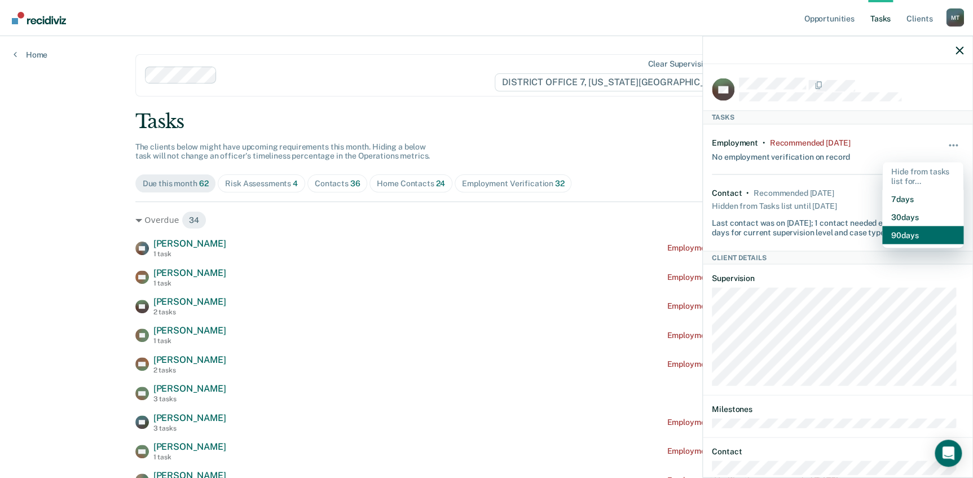
click at [897, 232] on button "90 days" at bounding box center [922, 235] width 81 height 18
